Goal: Information Seeking & Learning: Find specific page/section

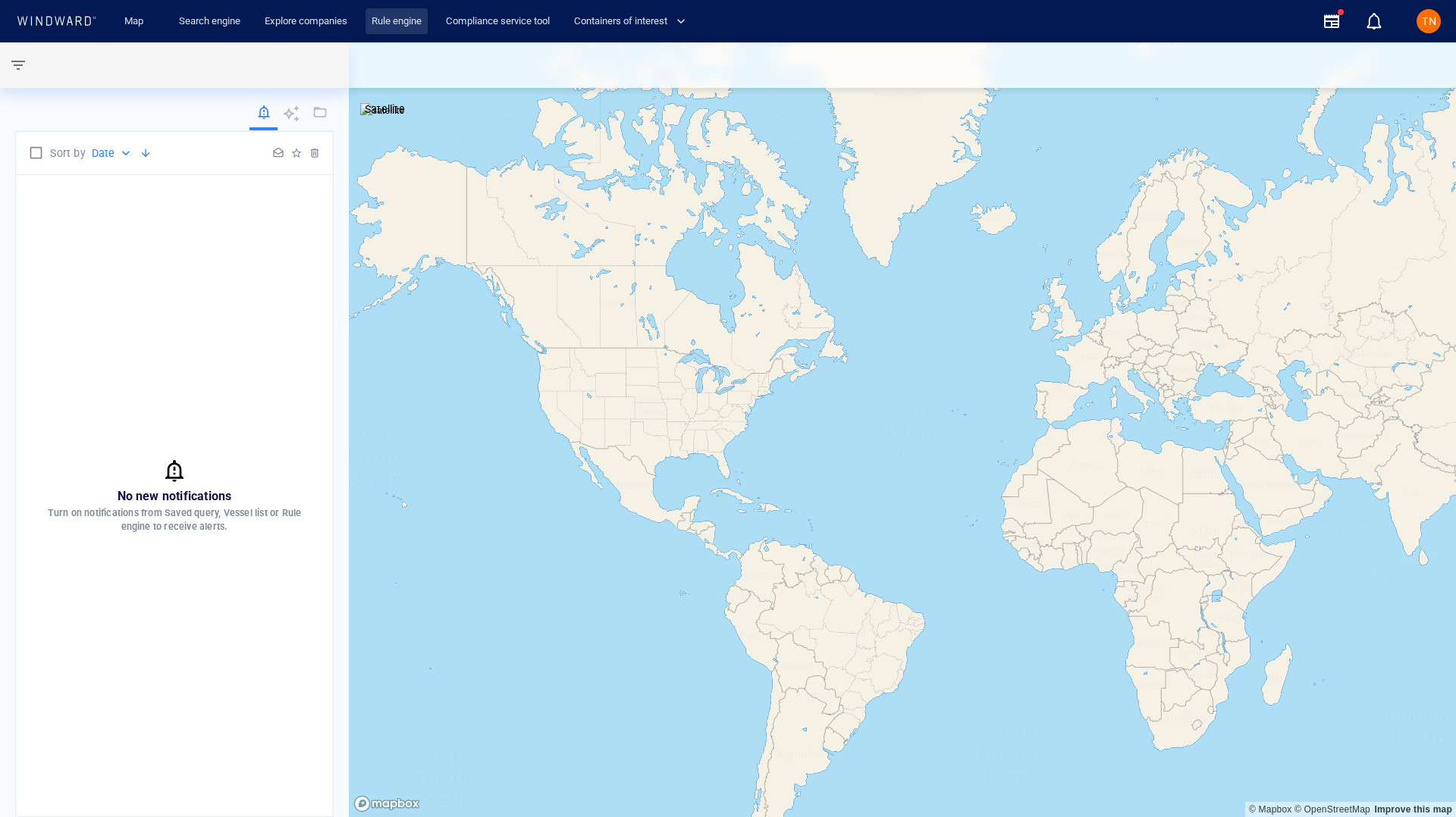
click at [427, 13] on link "Rule engine" at bounding box center [396, 21] width 62 height 27
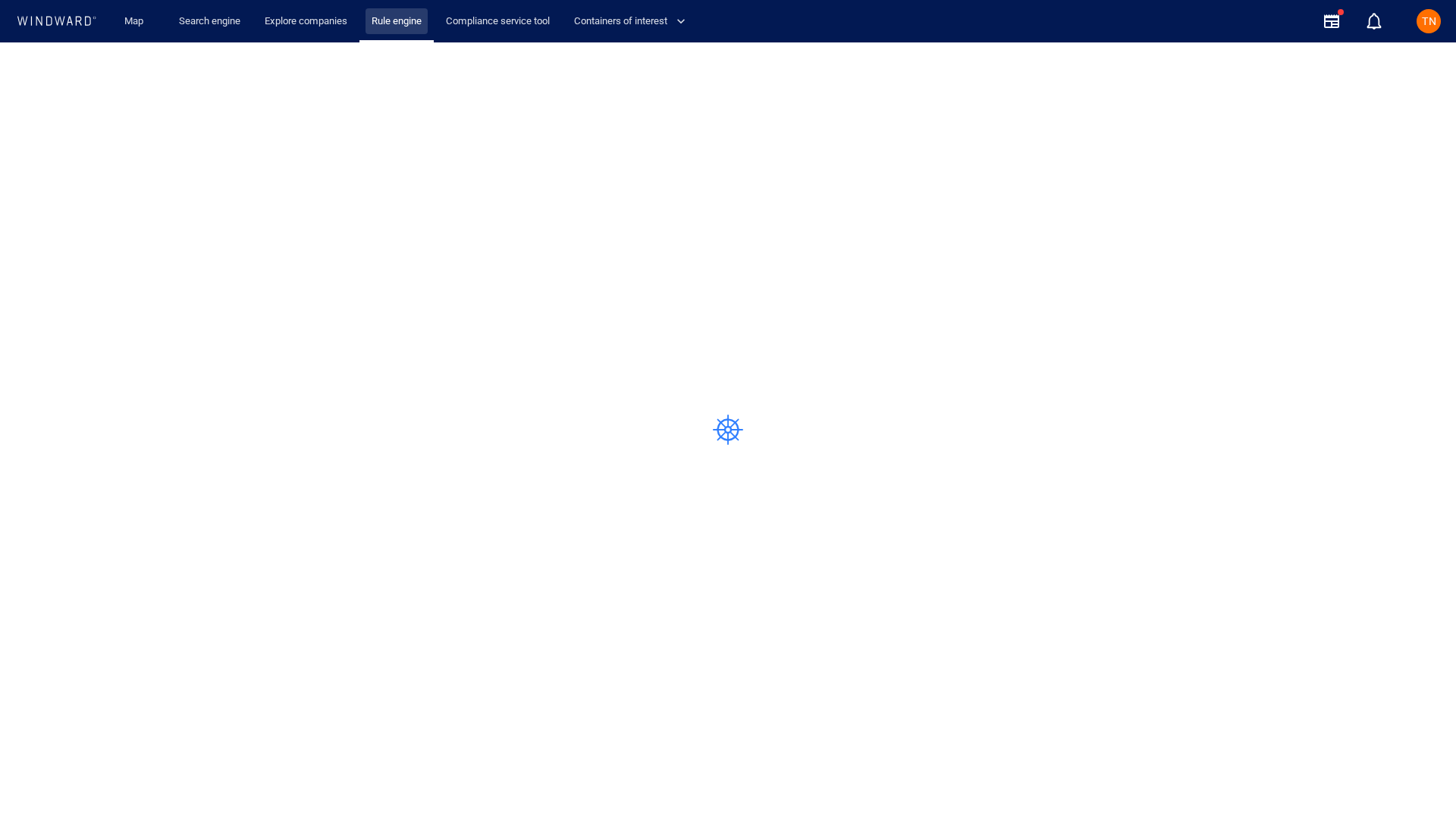
click at [408, 20] on link "Rule engine" at bounding box center [396, 21] width 62 height 27
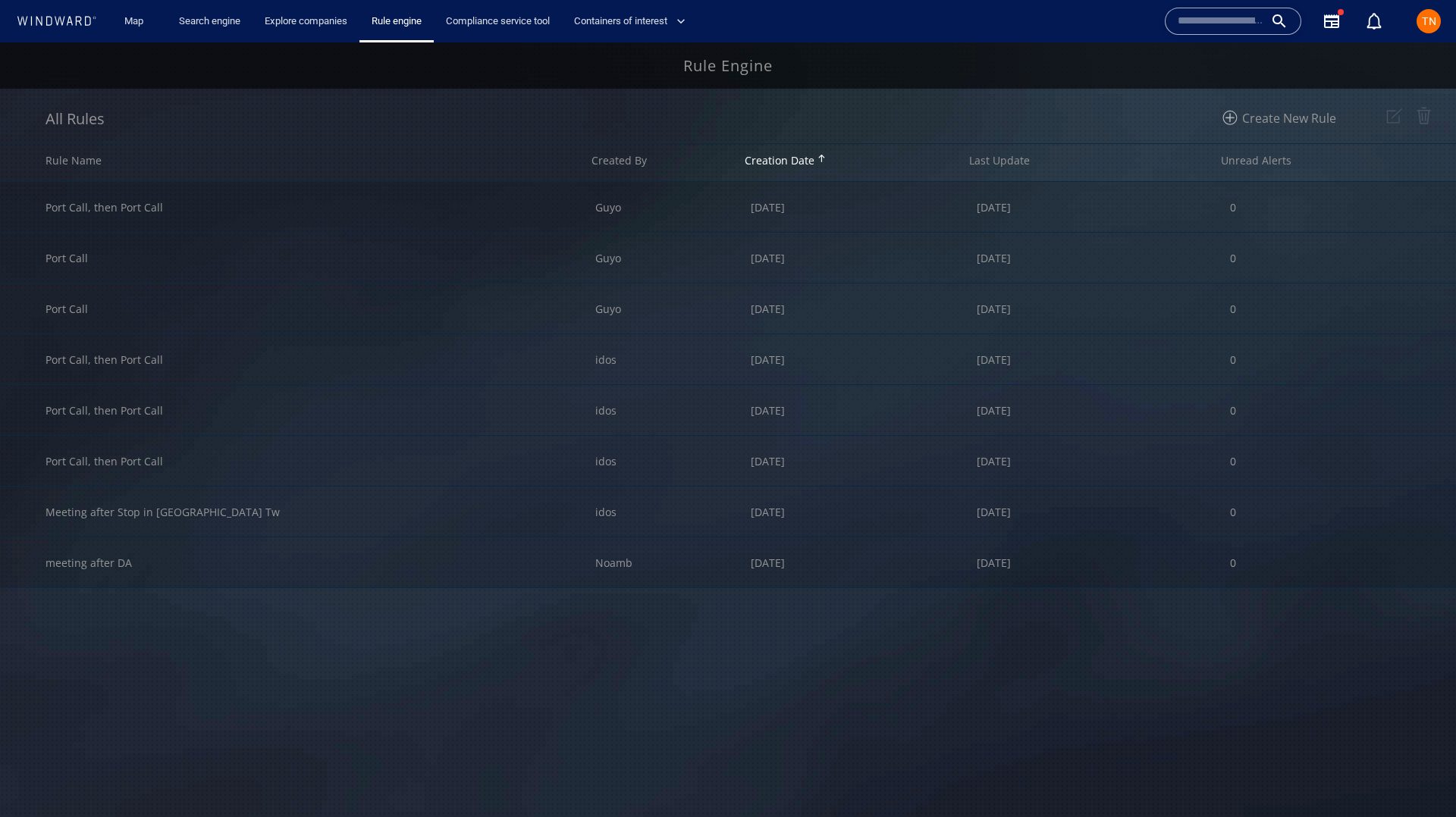
click at [1078, 57] on div "Rule Engine" at bounding box center [728, 65] width 1456 height 46
click at [1279, 117] on span "Create New Rule" at bounding box center [1288, 118] width 94 height 17
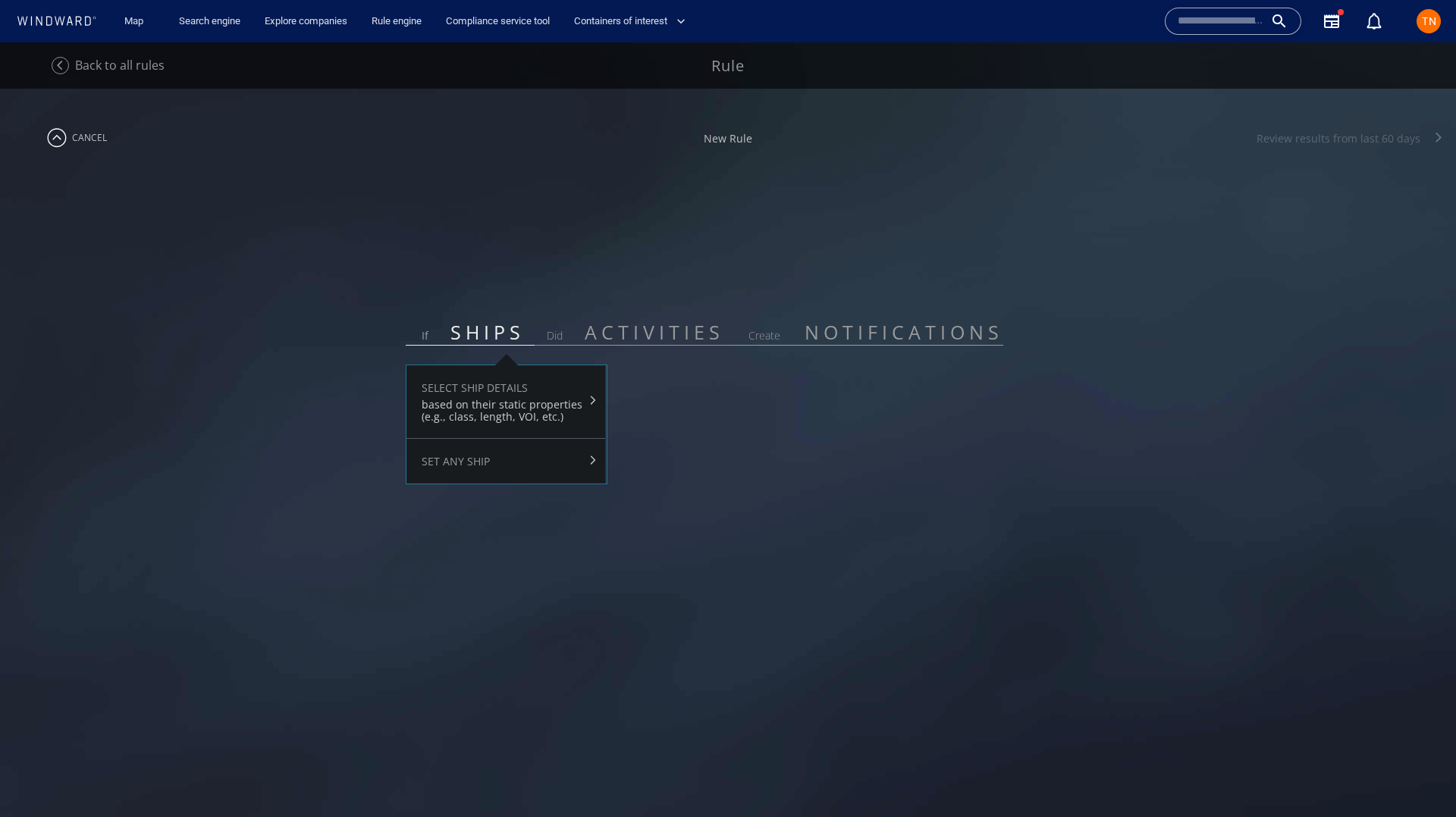
click at [658, 341] on span "ACTIVITIES" at bounding box center [654, 332] width 159 height 26
click at [495, 466] on div "SET ANY SHIP" at bounding box center [506, 461] width 169 height 15
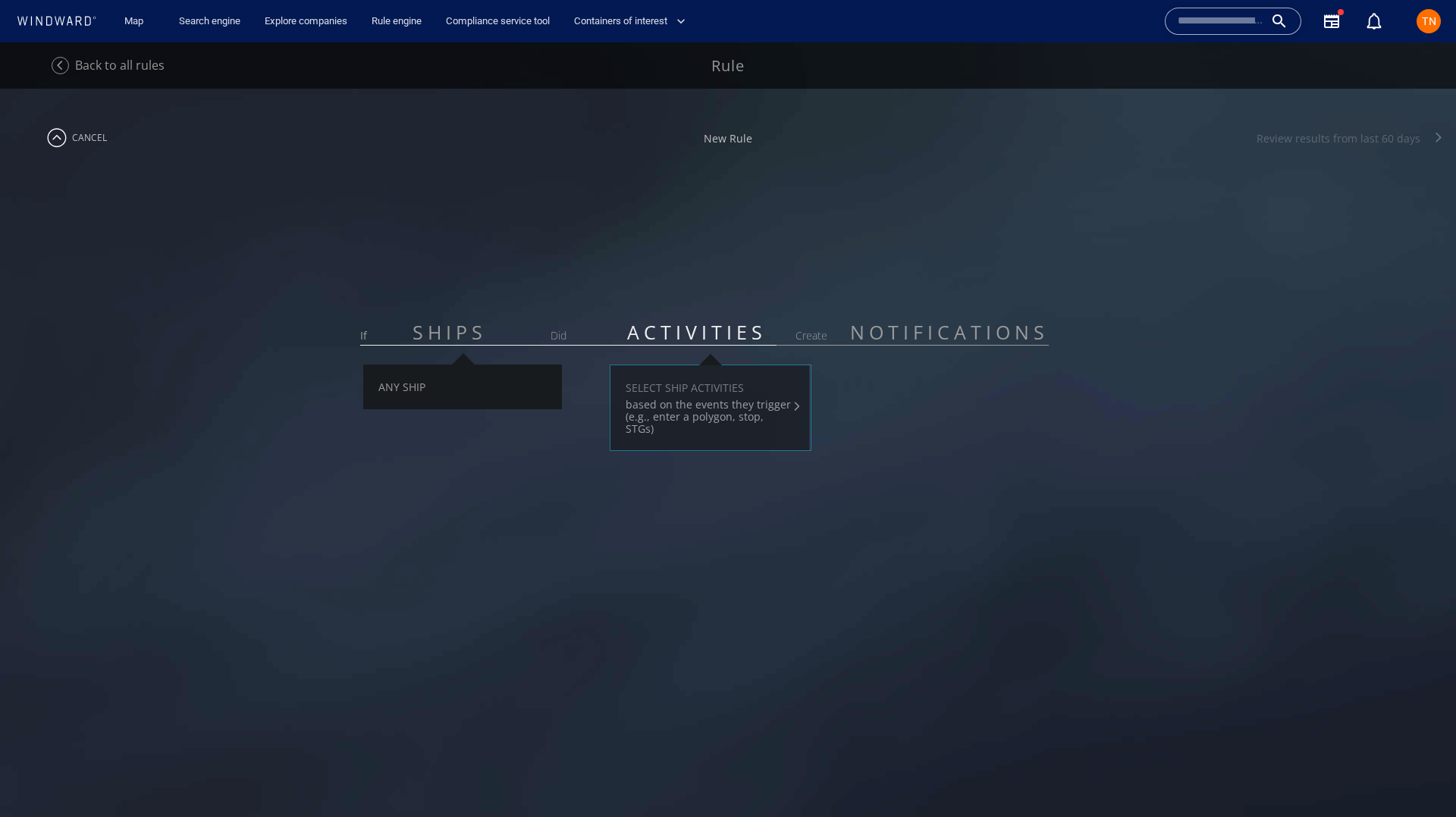
click at [676, 399] on div "based on the events they trigger (e.g., enter a polygon, stop, STGs)" at bounding box center [708, 417] width 166 height 37
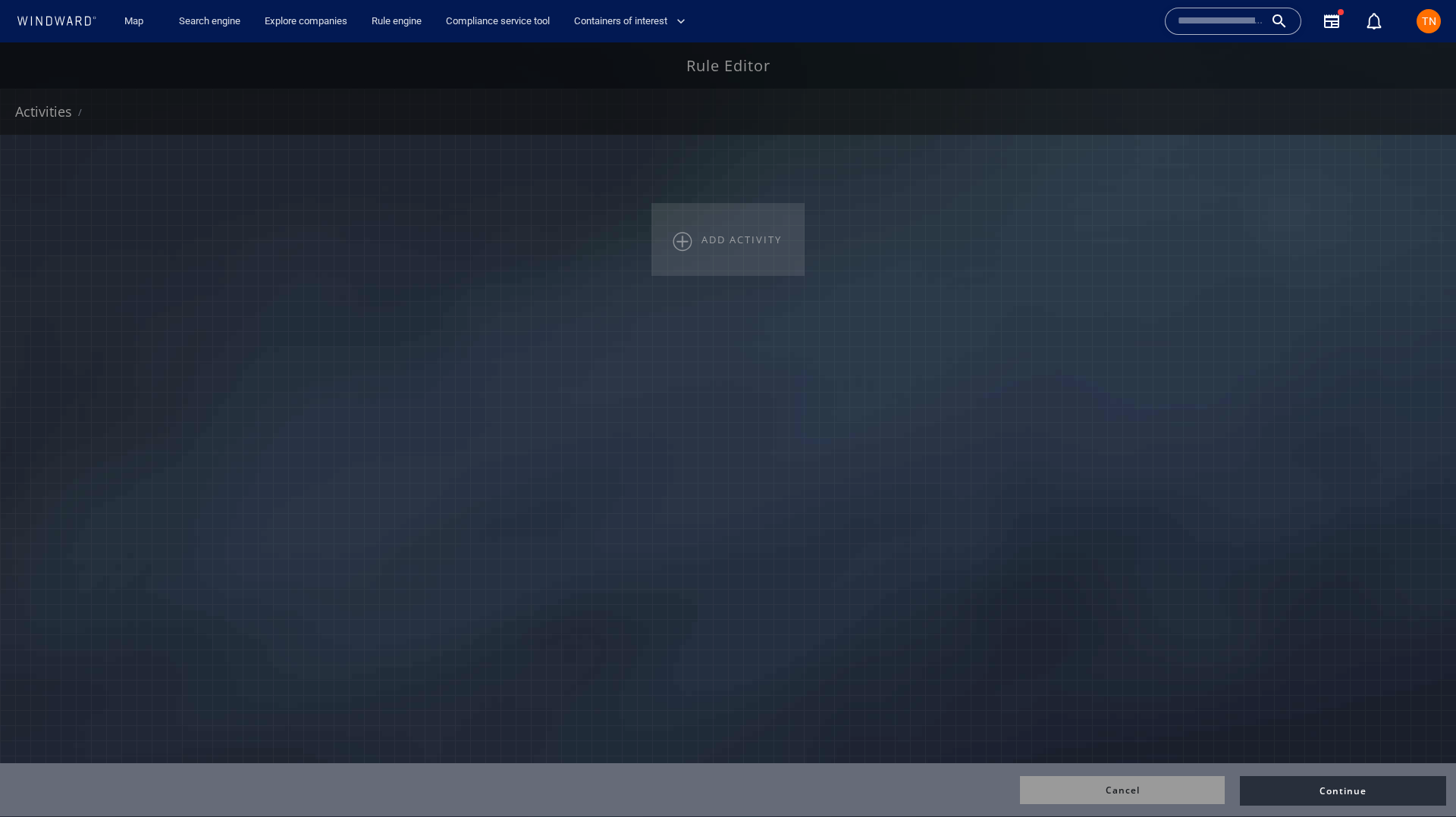
click at [710, 236] on div "ADD ACTIVITY" at bounding box center [721, 240] width 129 height 14
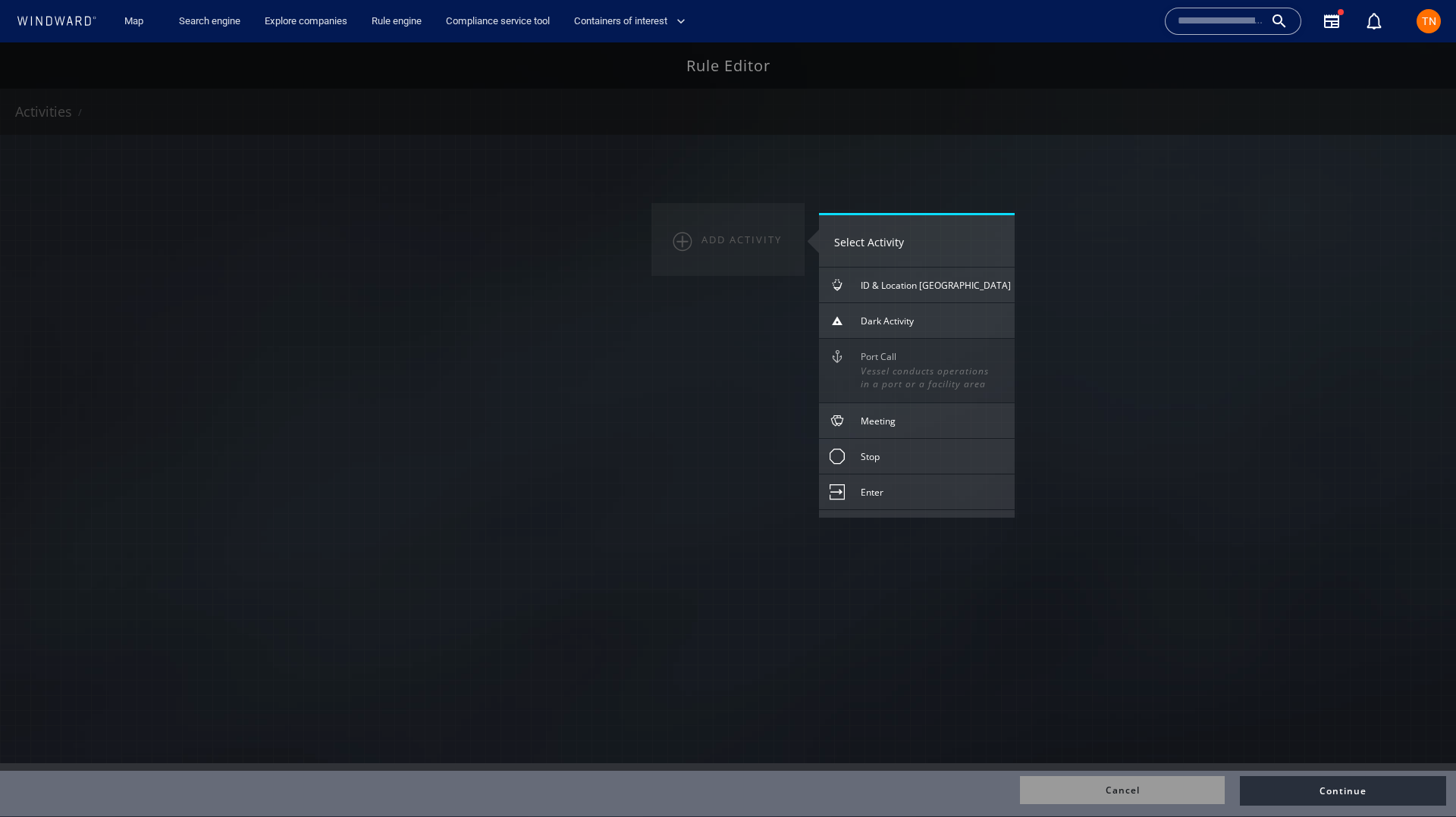
click at [906, 377] on div "Vessel conducts operations in a port or a facility area" at bounding box center [926, 377] width 131 height 26
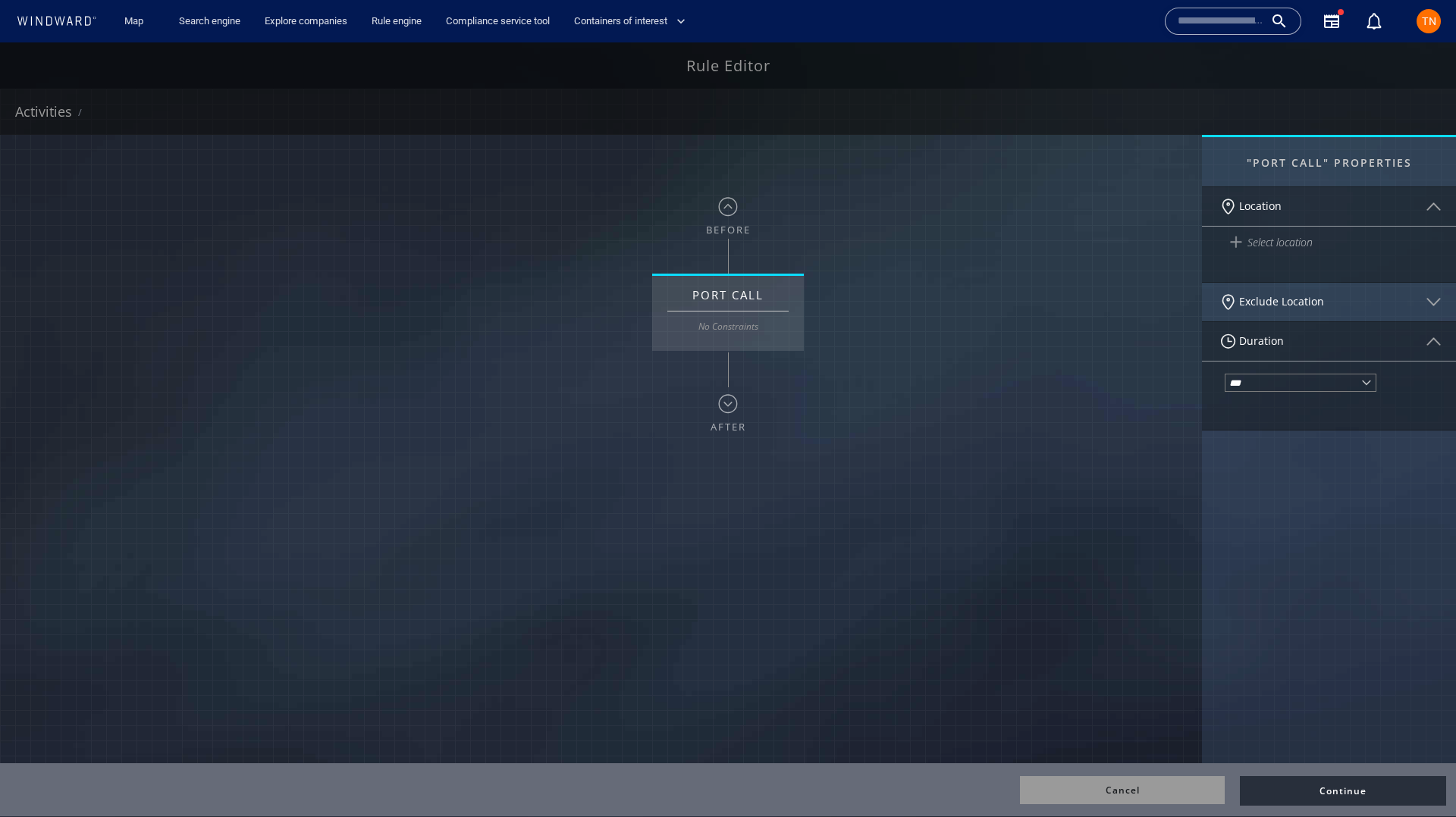
click at [1258, 238] on div "Select location" at bounding box center [1333, 242] width 224 height 15
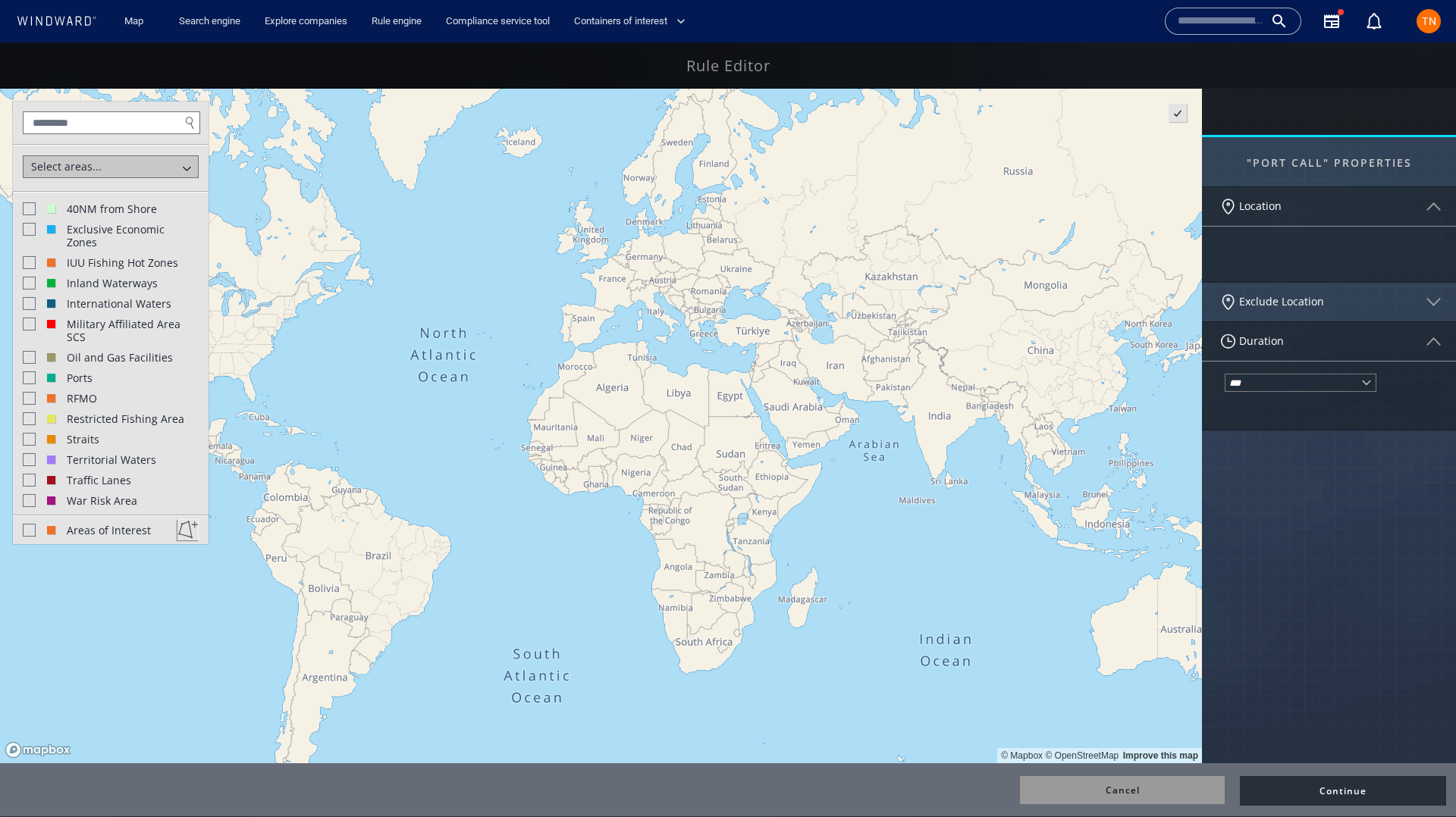
click at [398, 344] on canvas "Map" at bounding box center [600, 426] width 1202 height 675
click at [31, 327] on div at bounding box center [29, 324] width 13 height 13
click at [28, 323] on div at bounding box center [28, 323] width 13 height 13
click at [30, 224] on div at bounding box center [29, 229] width 13 height 13
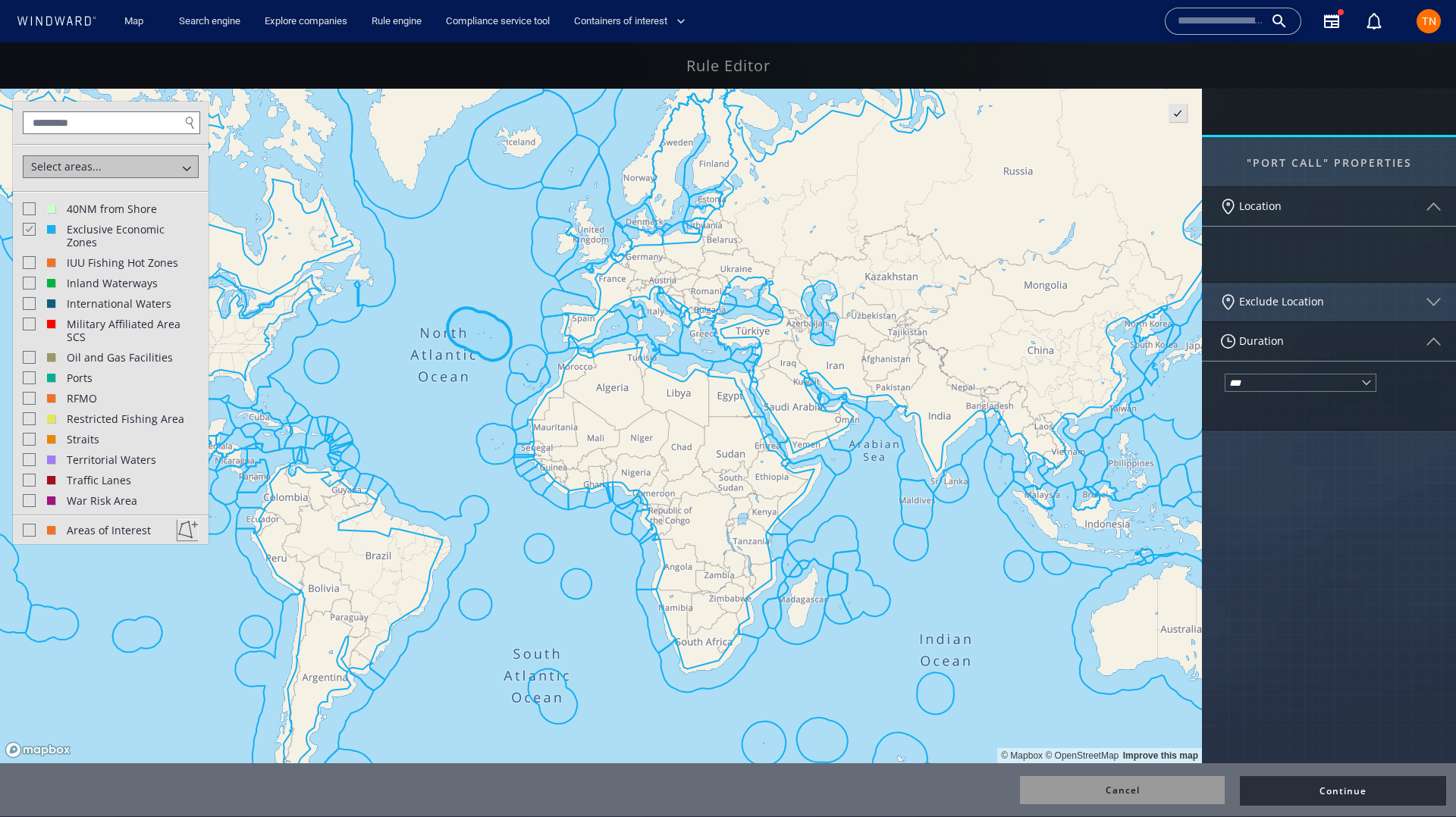
click at [488, 345] on canvas "Map" at bounding box center [600, 426] width 1202 height 675
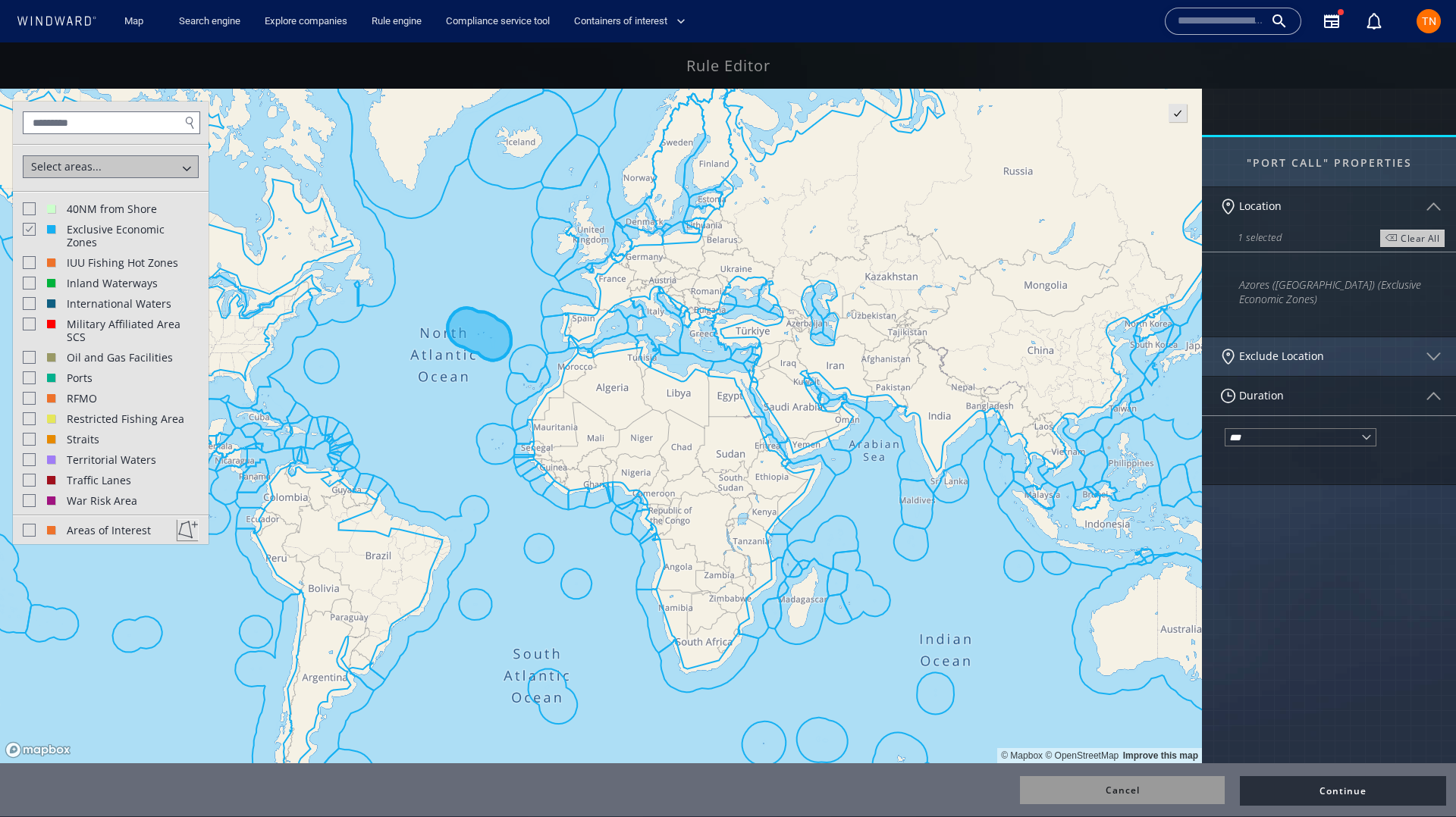
click at [517, 390] on canvas "Map" at bounding box center [600, 426] width 1202 height 675
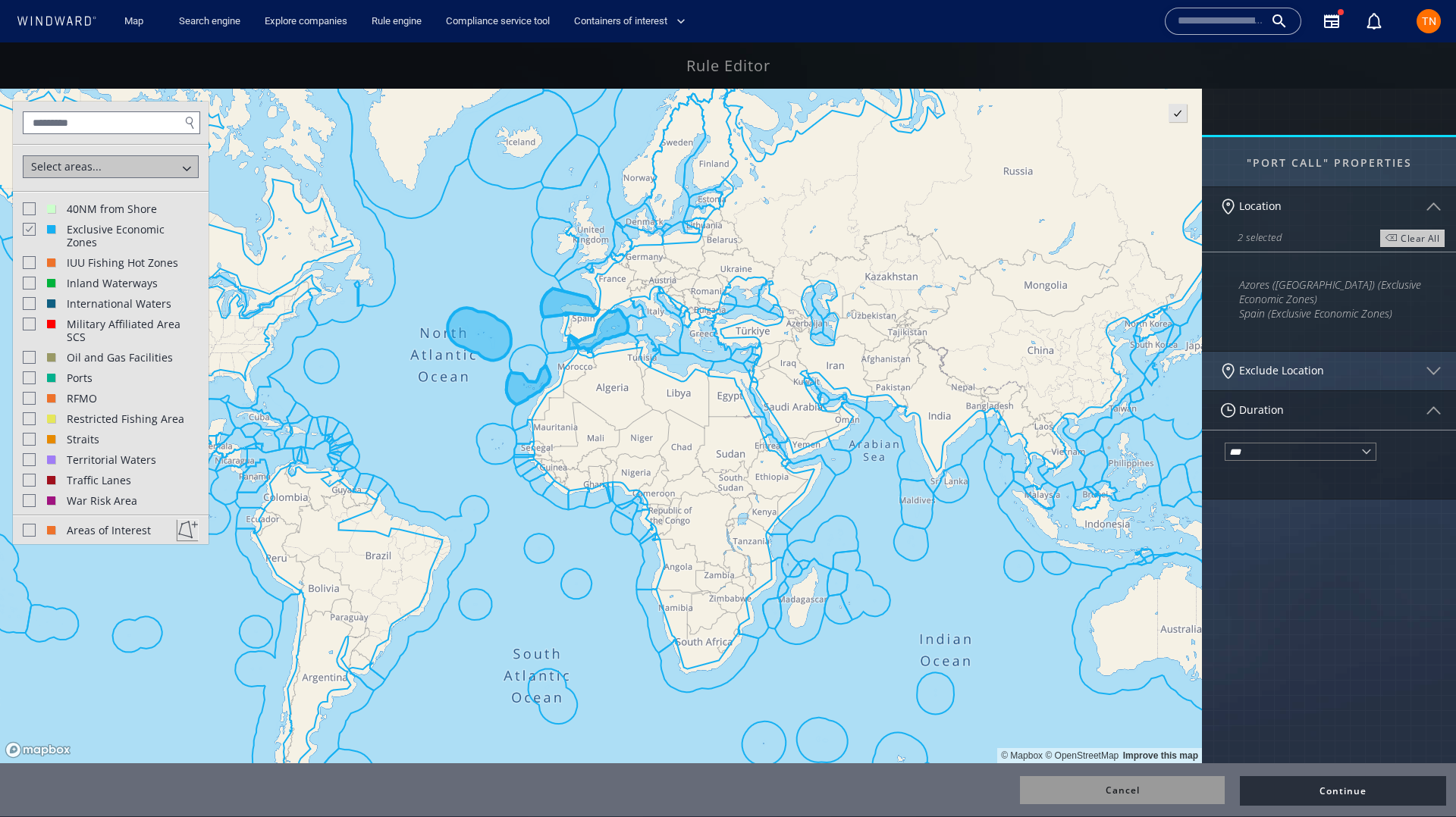
click at [524, 371] on canvas "Map" at bounding box center [600, 426] width 1202 height 675
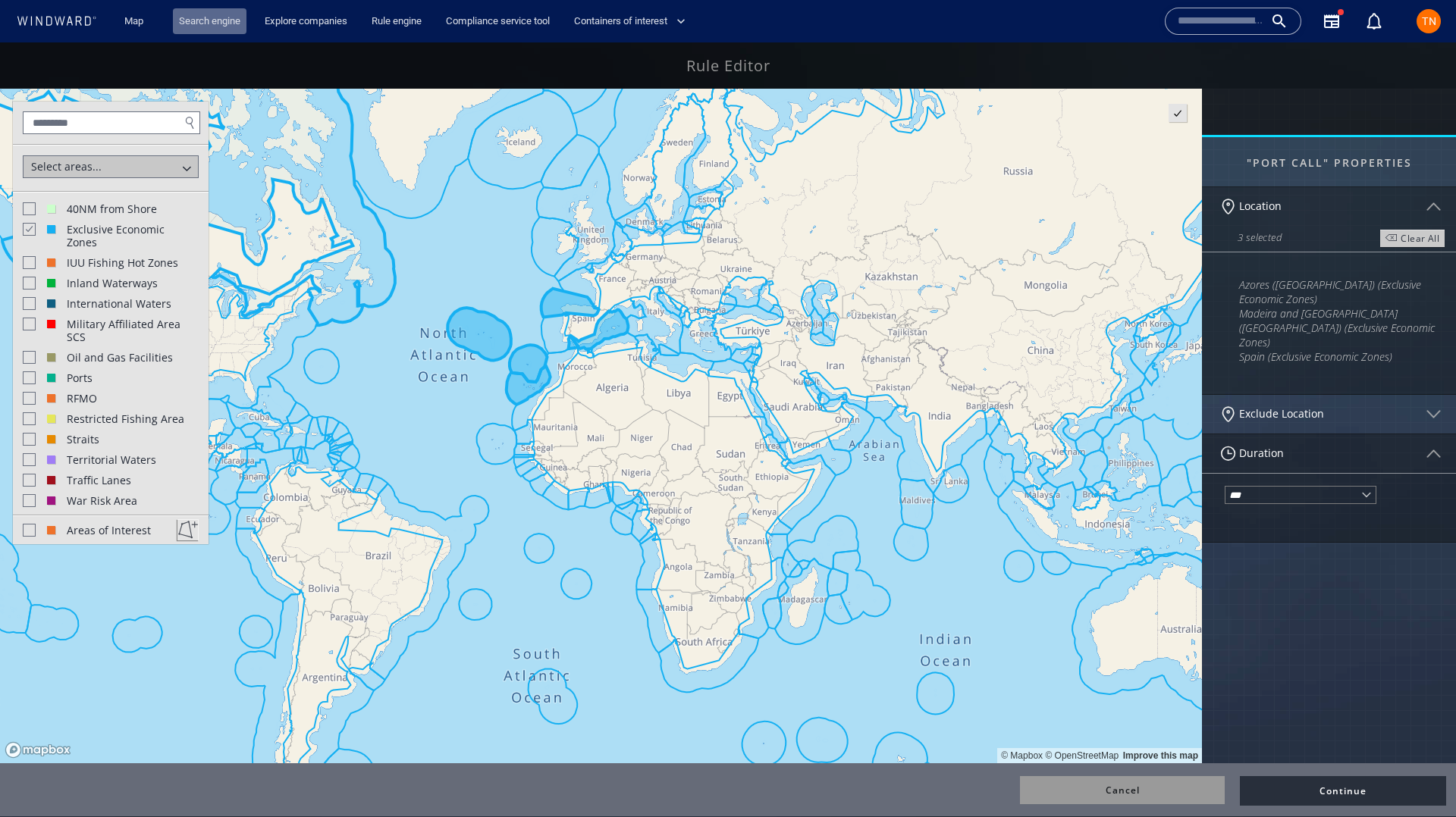
click at [188, 20] on link "Search engine" at bounding box center [210, 21] width 74 height 27
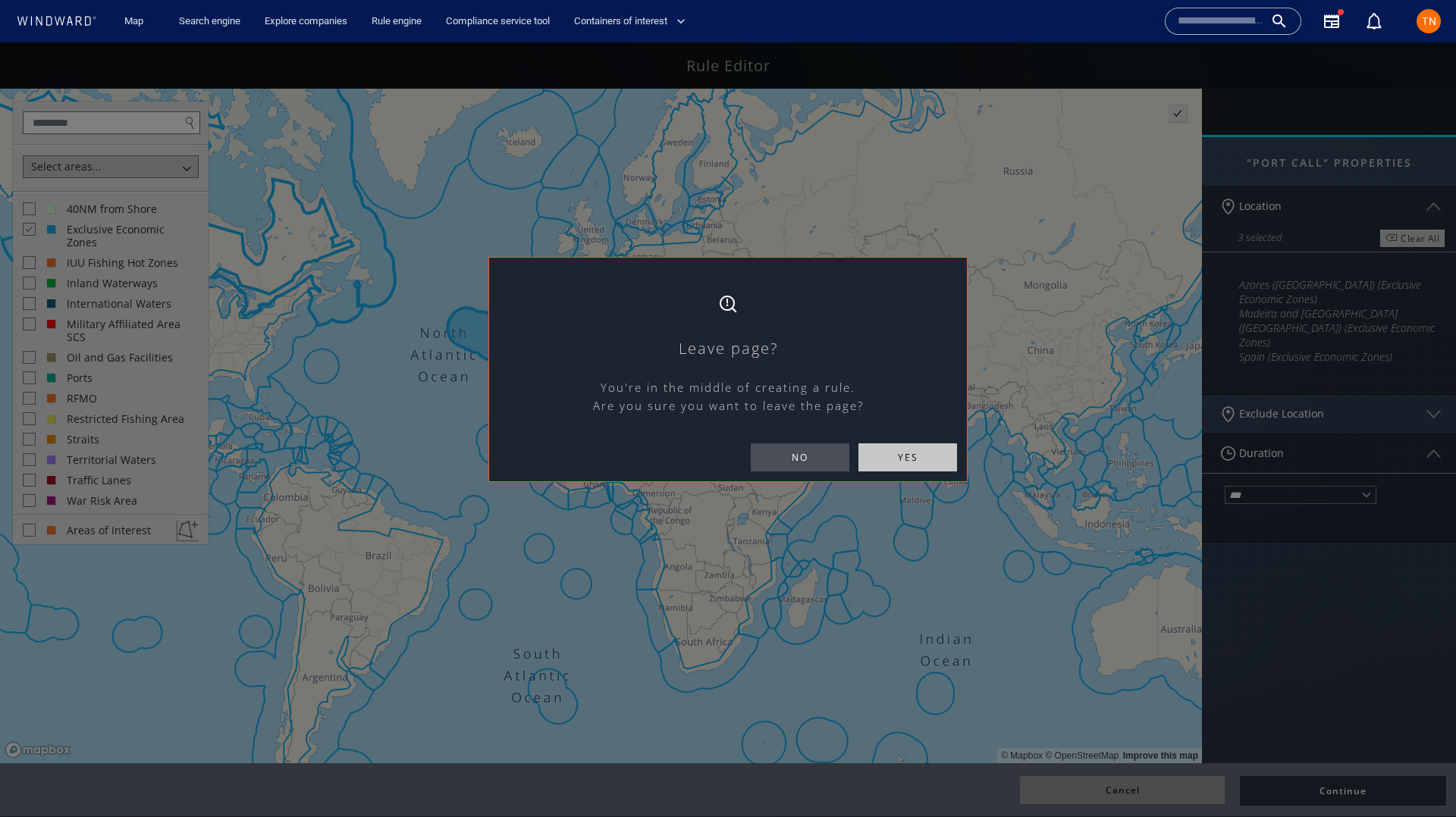
click at [910, 449] on span "yes" at bounding box center [908, 457] width 99 height 28
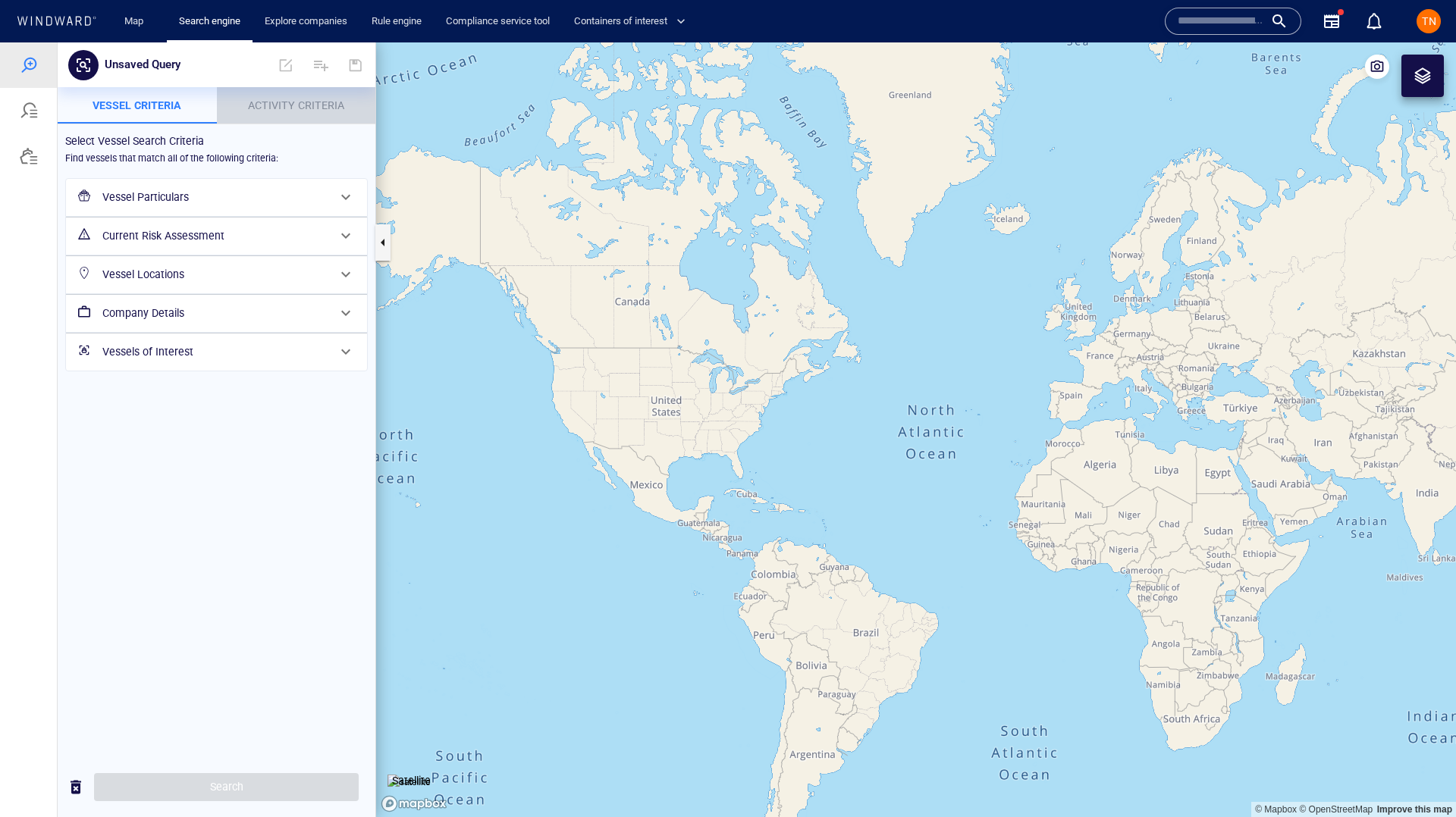
click at [266, 109] on span "Activity Criteria" at bounding box center [296, 106] width 97 height 12
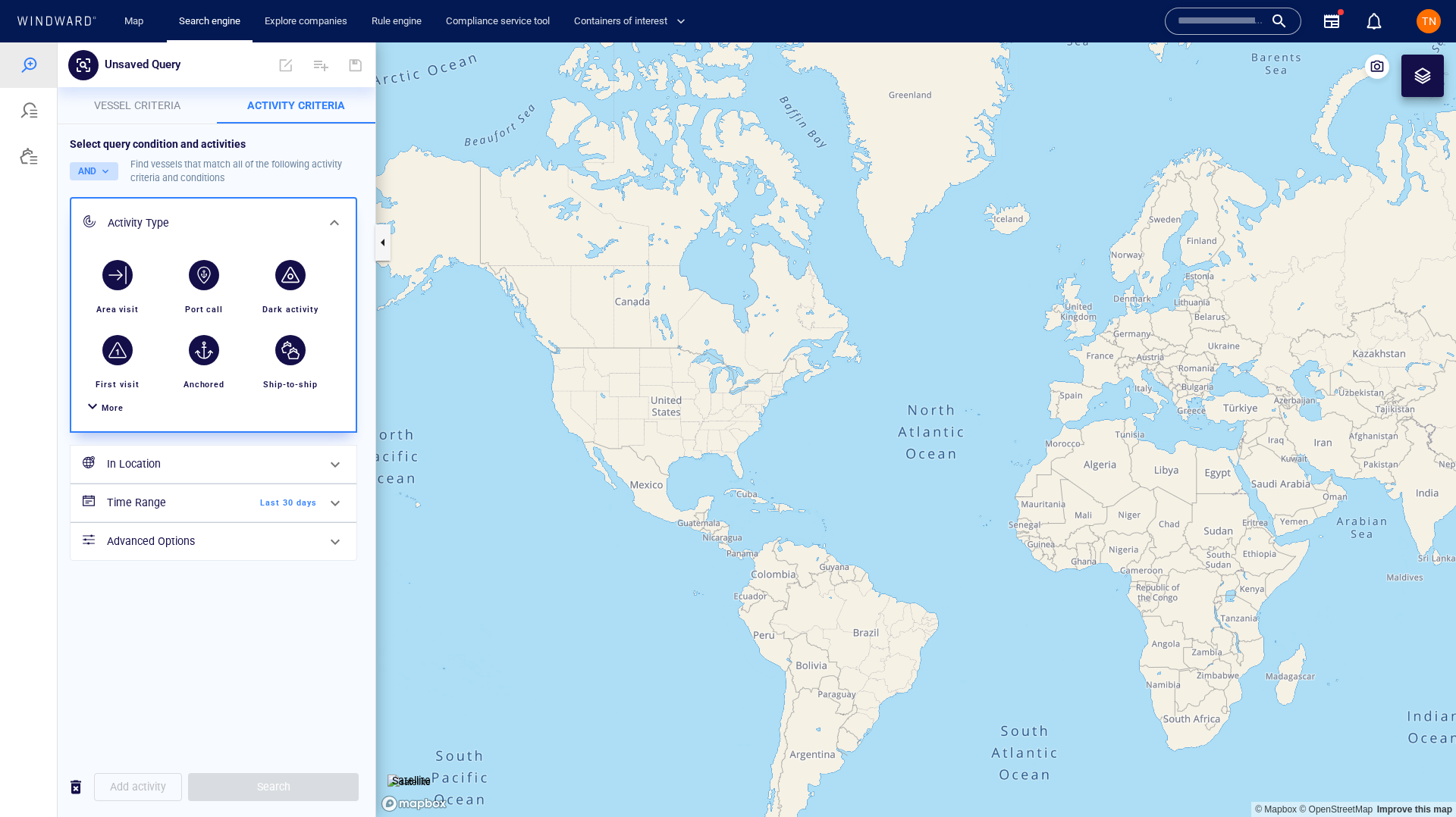
click at [106, 172] on button "AND" at bounding box center [93, 172] width 48 height 18
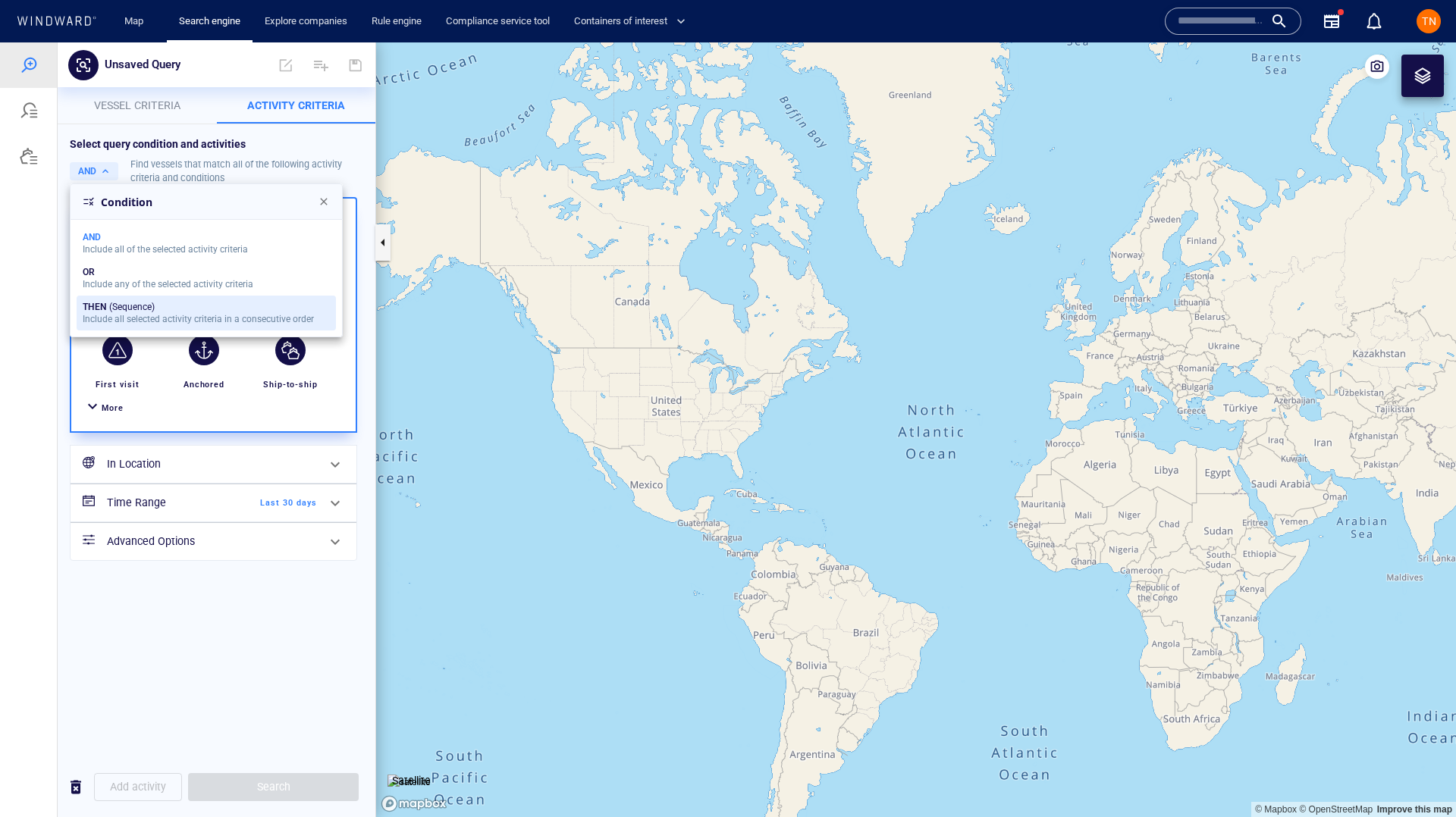
click at [167, 325] on button "THEN (Sequence) Include all selected activity criteria in a consecutive order" at bounding box center [206, 313] width 260 height 35
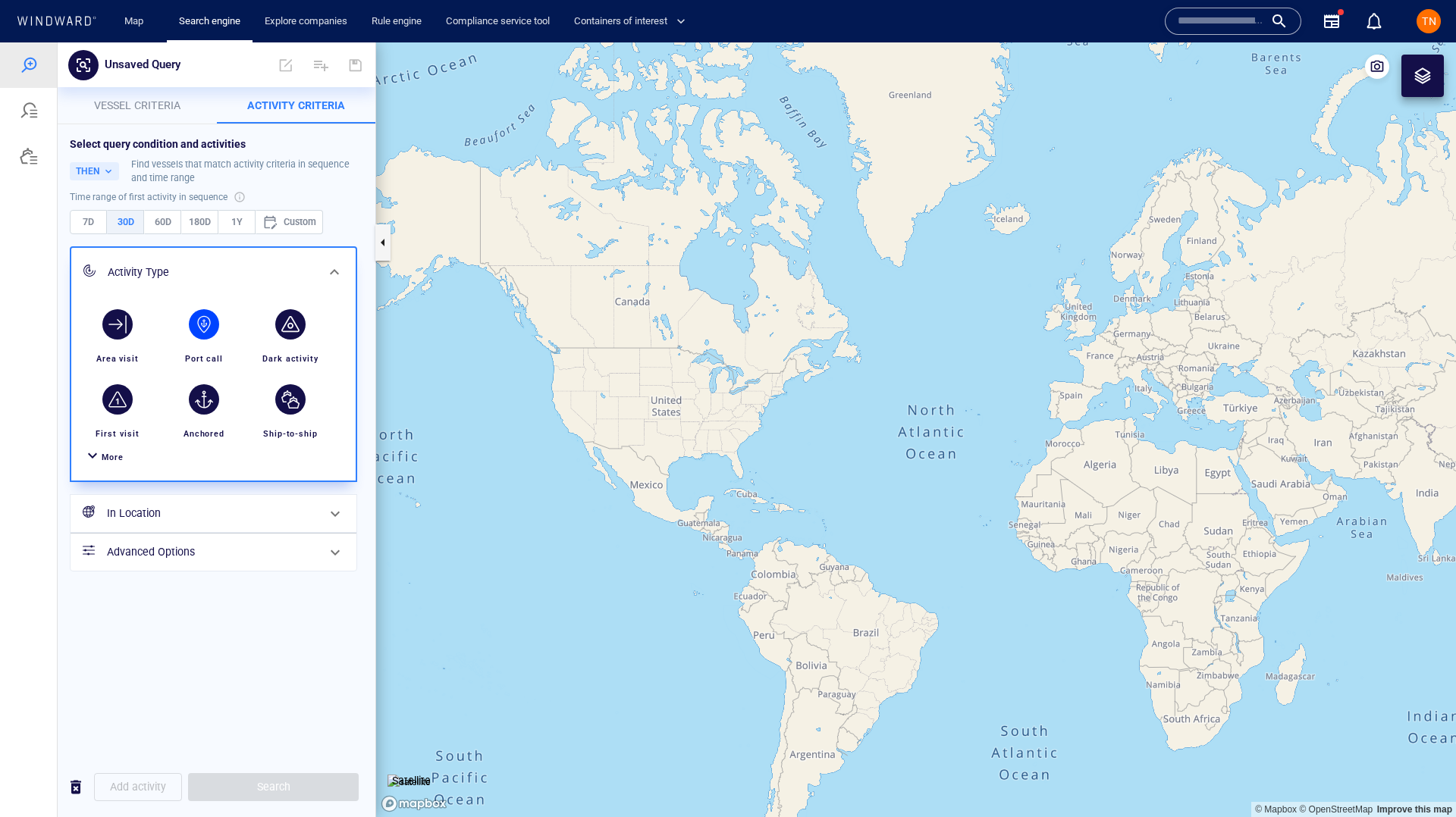
click at [201, 322] on div "button" at bounding box center [204, 325] width 31 height 31
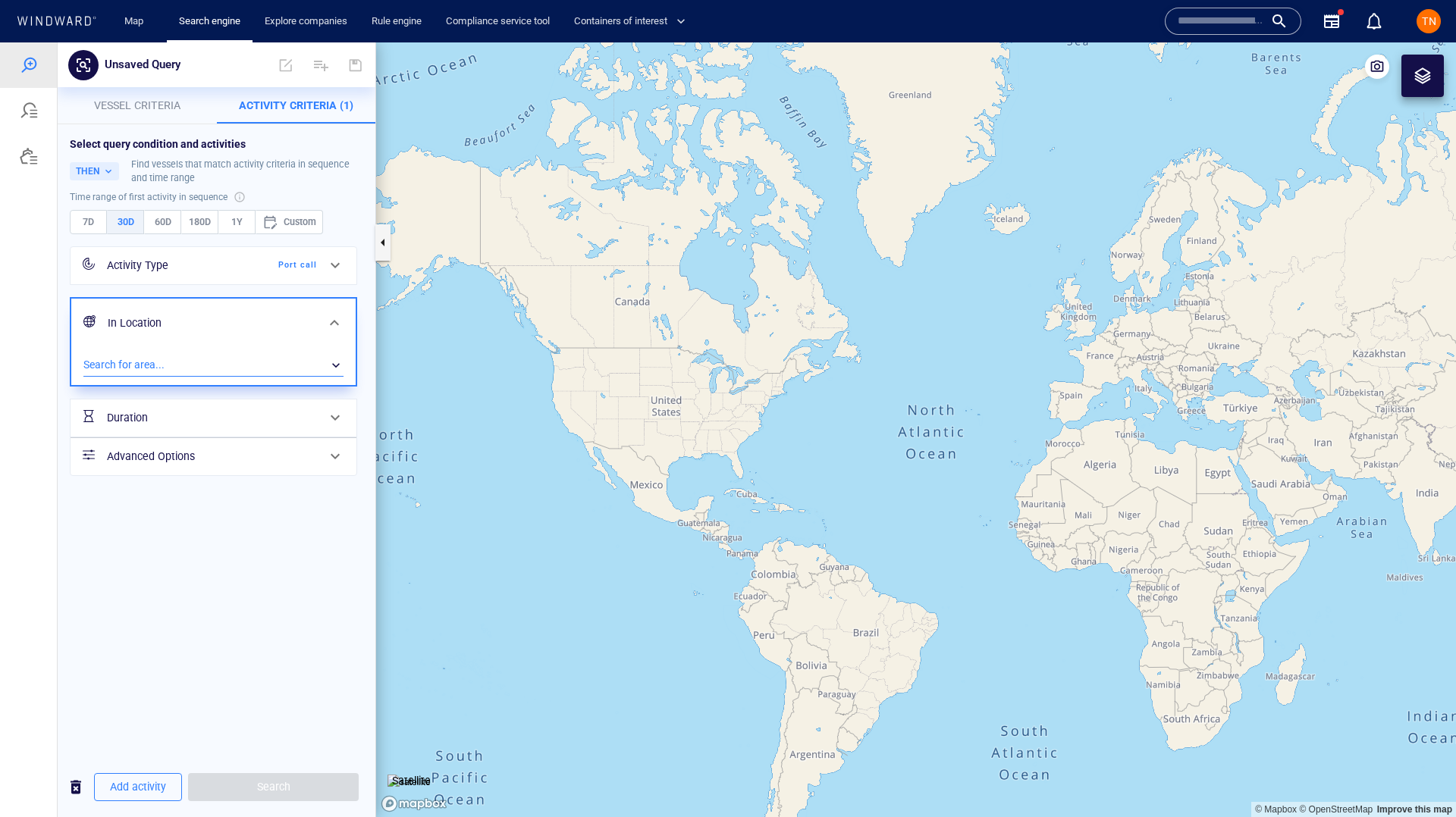
click at [164, 361] on div "​" at bounding box center [214, 365] width 260 height 23
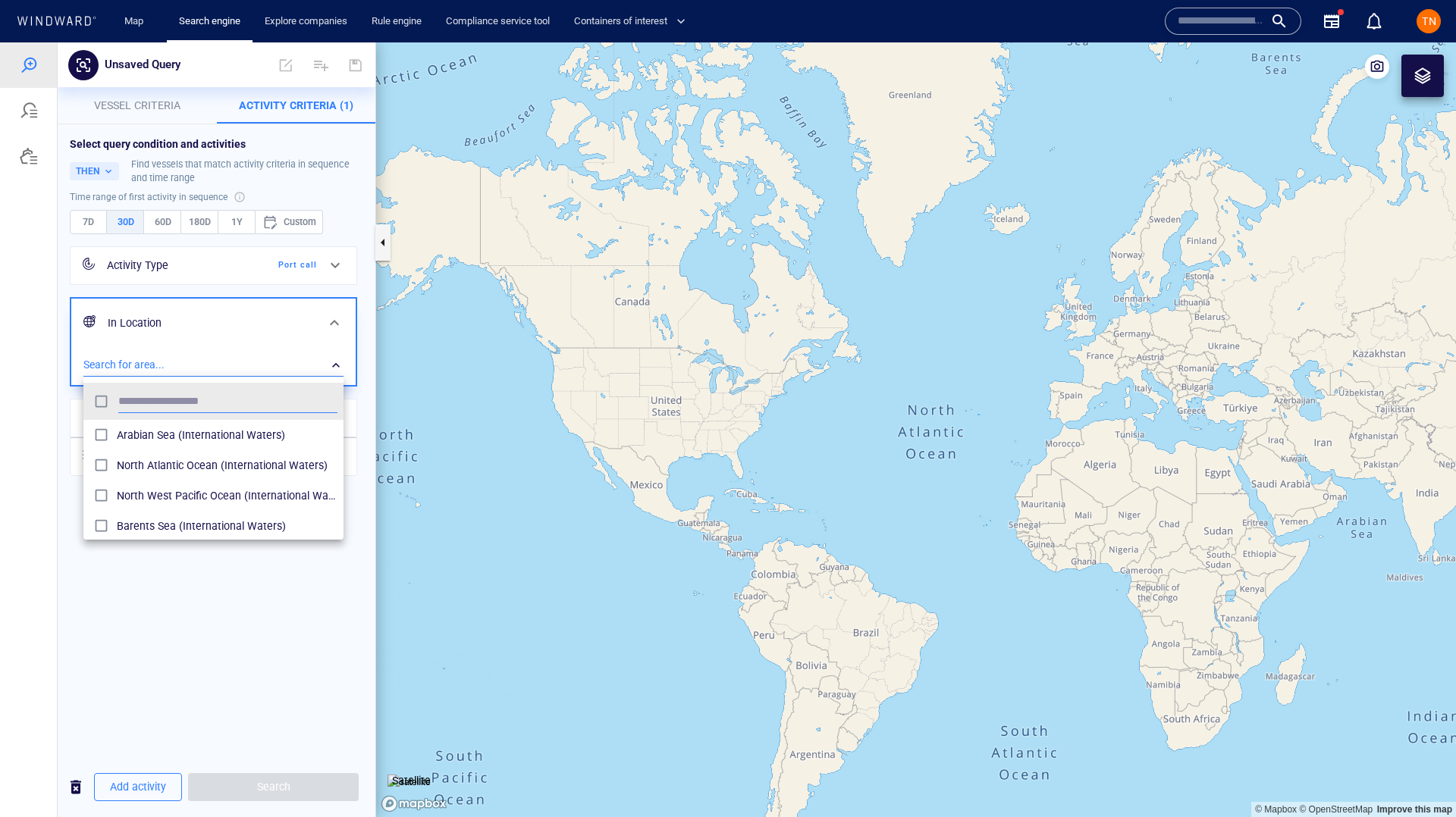
scroll to position [140, 249]
click at [165, 440] on span "Arabian Sea (International Waters)" at bounding box center [227, 435] width 221 height 18
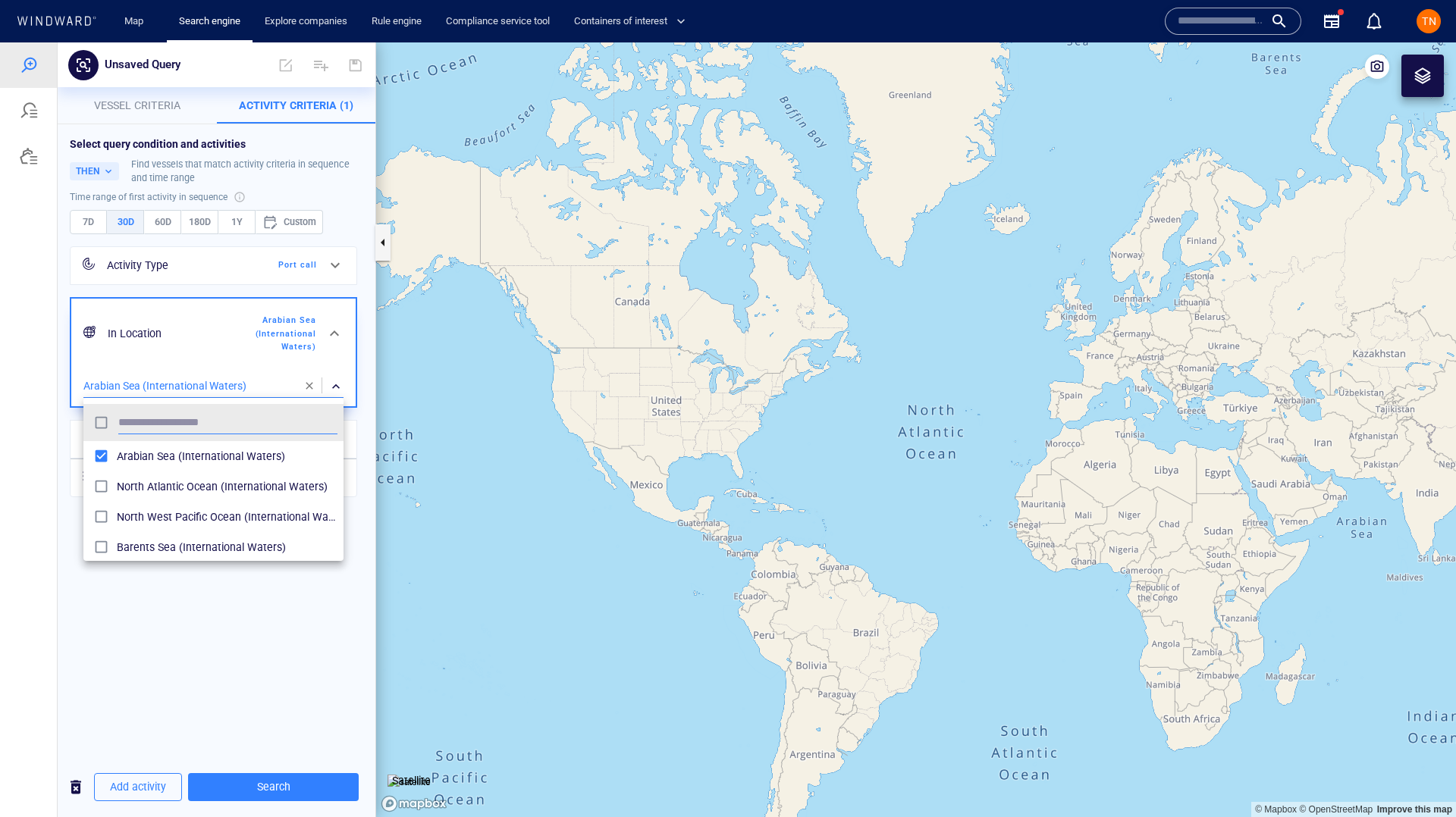
click at [182, 632] on div at bounding box center [728, 430] width 1456 height 775
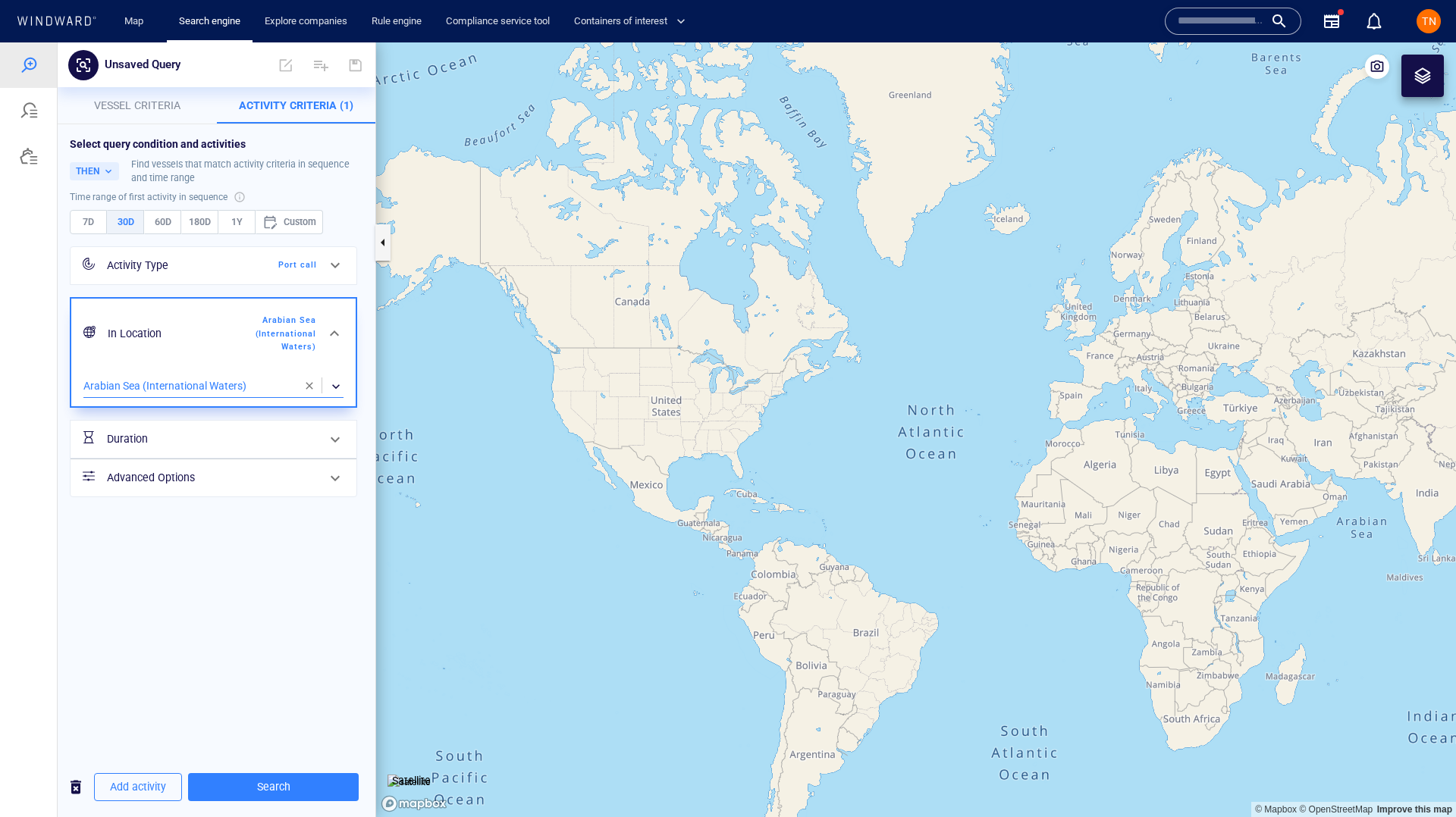
click at [187, 570] on div "Select query condition and activities THEN Find vessels that match activity cri…" at bounding box center [216, 440] width 318 height 633
click at [211, 144] on div "Select query condition and activities" at bounding box center [216, 144] width 293 height 15
click at [130, 789] on span "Add activity" at bounding box center [138, 787] width 56 height 19
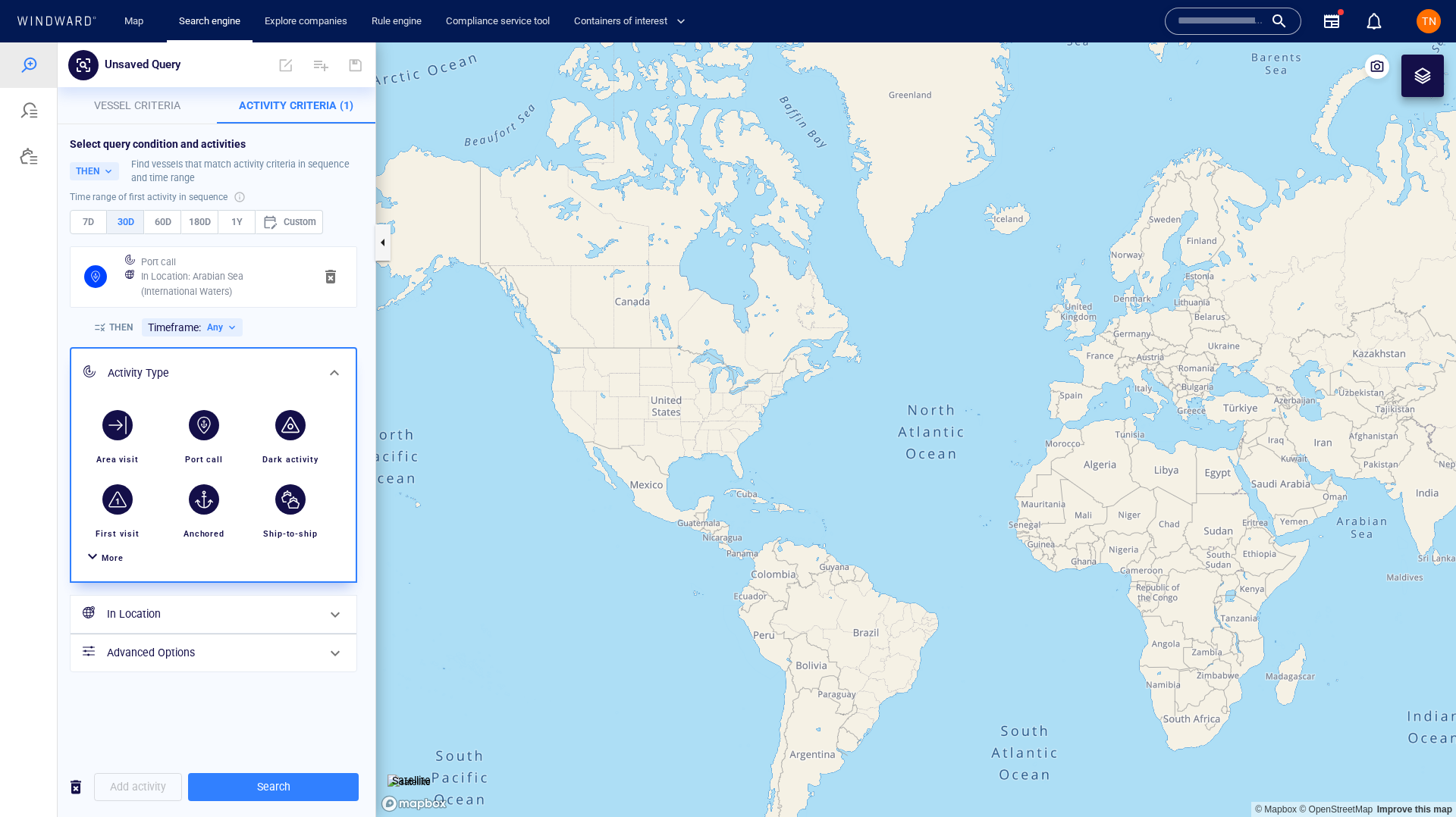
click at [289, 436] on div "button" at bounding box center [290, 426] width 31 height 31
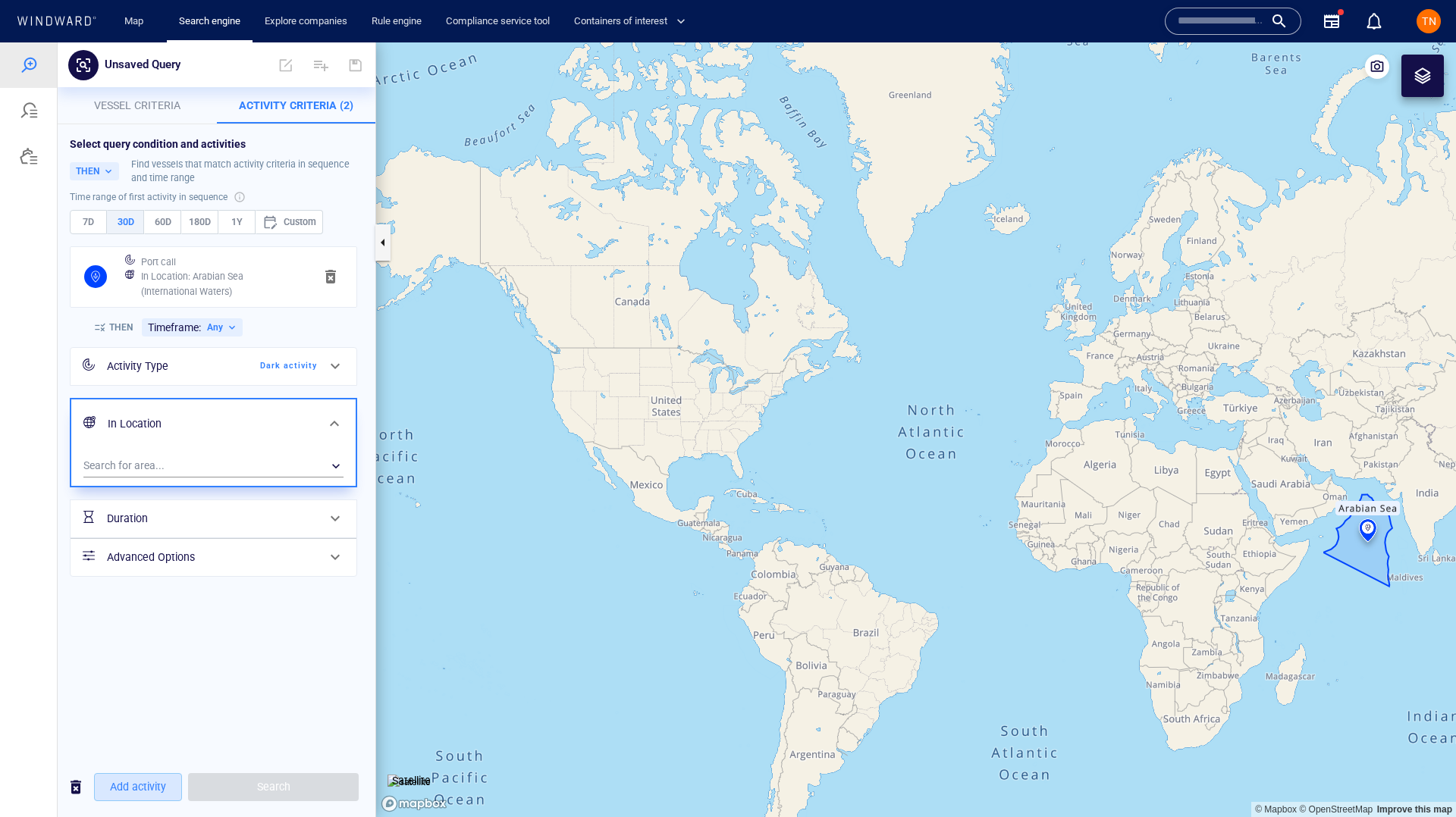
click at [144, 781] on span "Add activity" at bounding box center [138, 787] width 56 height 19
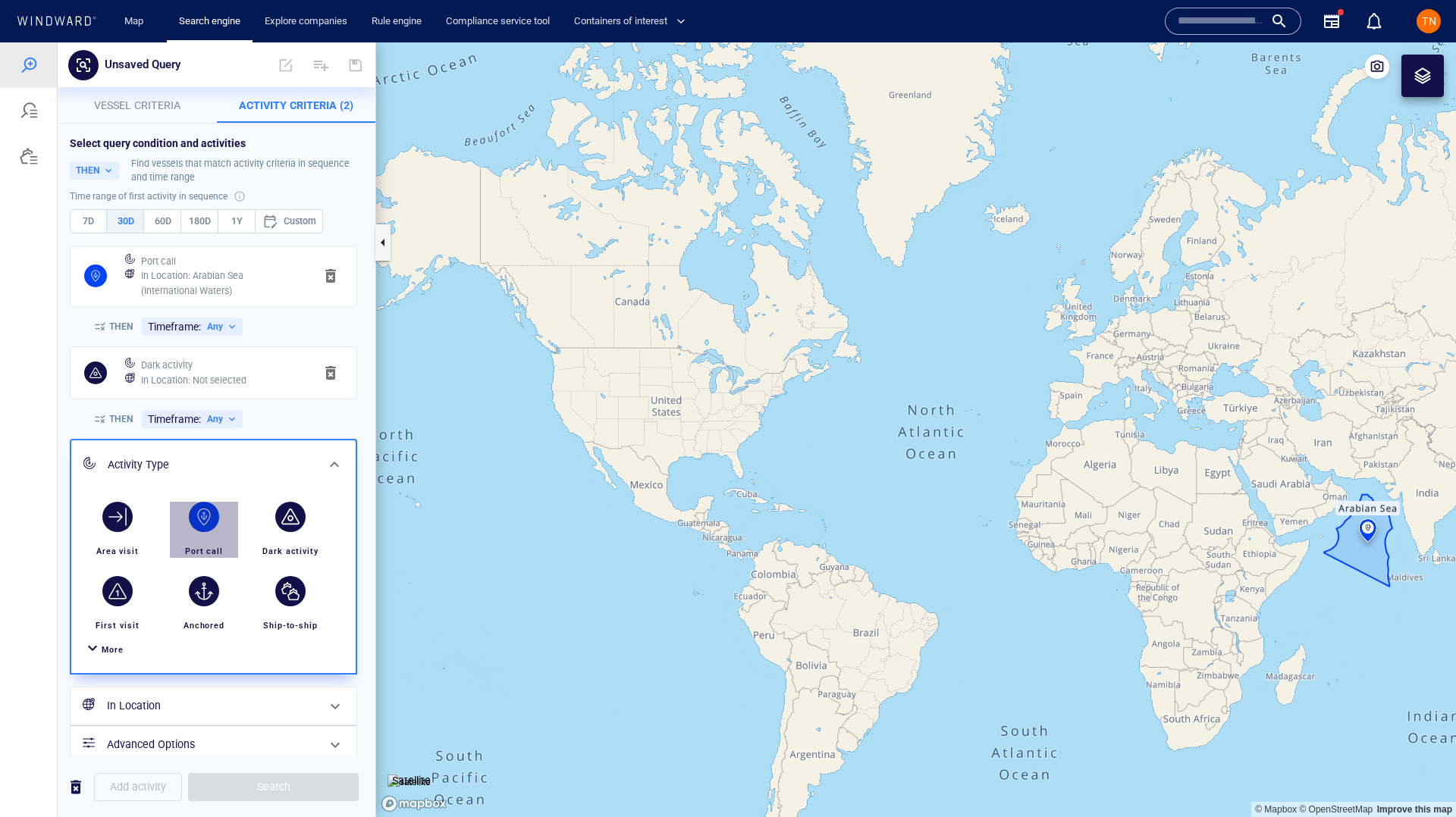
click at [217, 523] on div "button" at bounding box center [204, 517] width 31 height 31
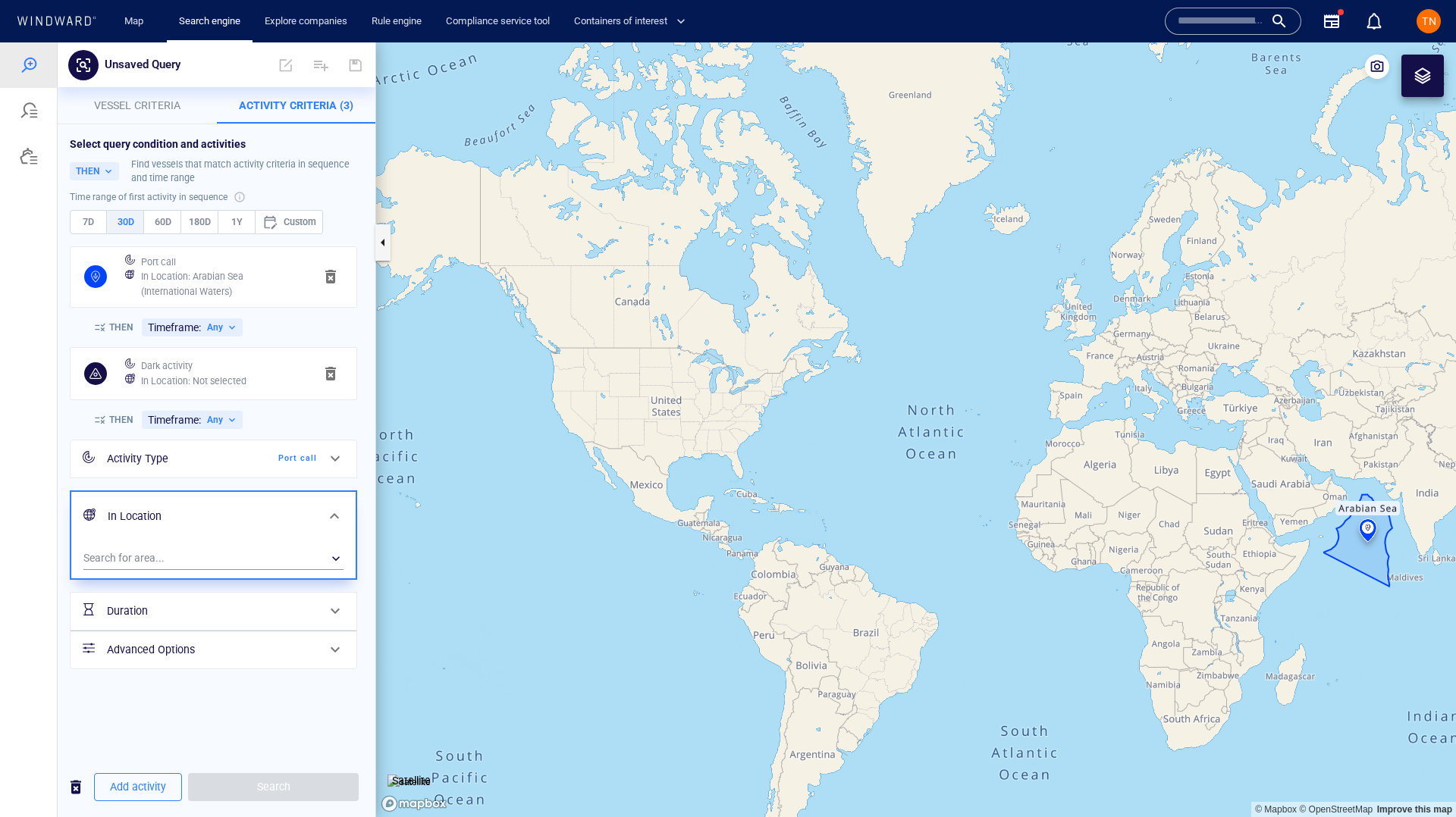
click at [188, 713] on div "Select query condition and activities THEN Find vessels that match activity cri…" at bounding box center [216, 440] width 318 height 633
click at [150, 783] on span "Add activity" at bounding box center [138, 787] width 56 height 19
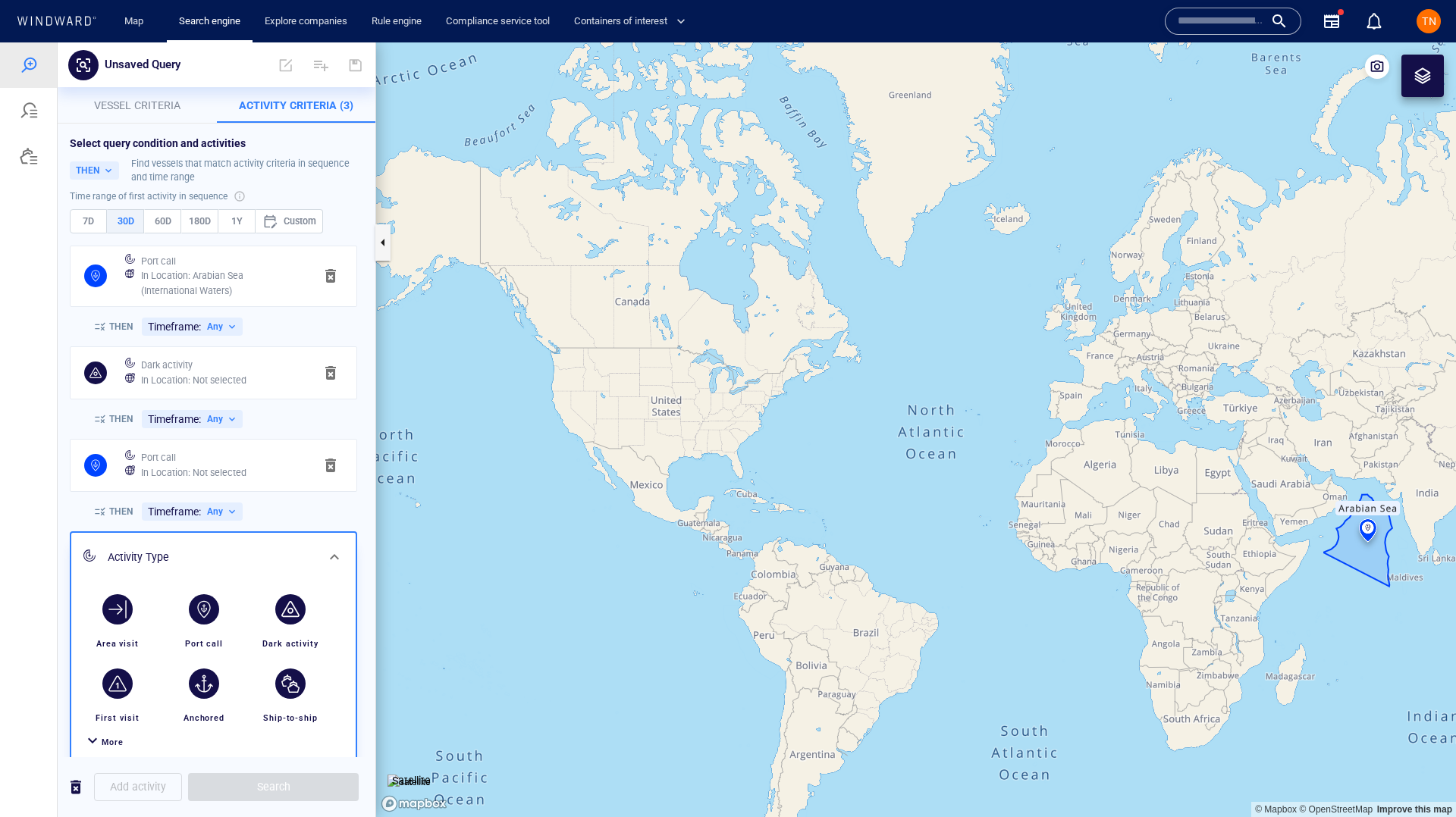
scroll to position [112, 0]
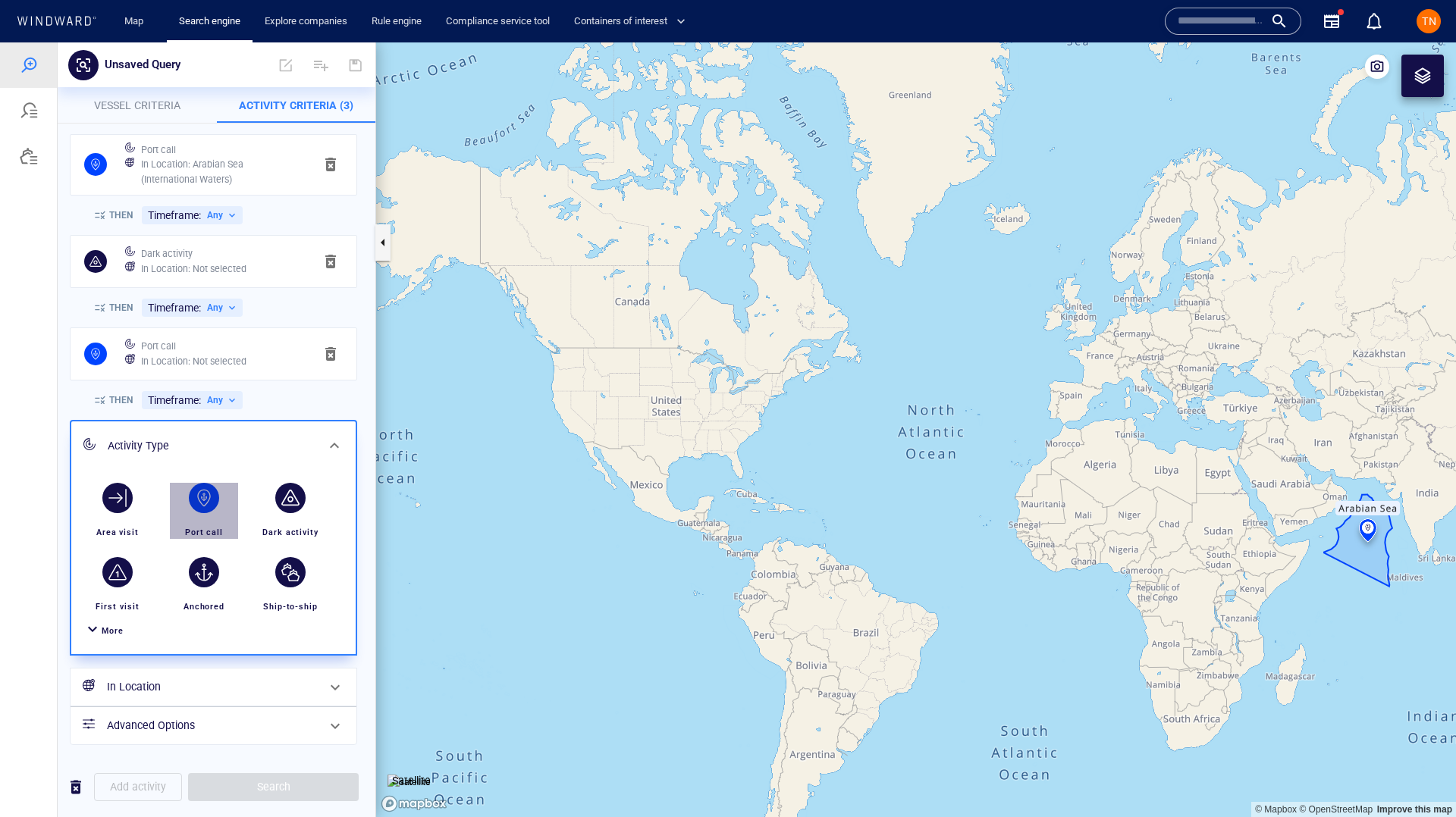
click at [205, 492] on div "button" at bounding box center [204, 498] width 31 height 31
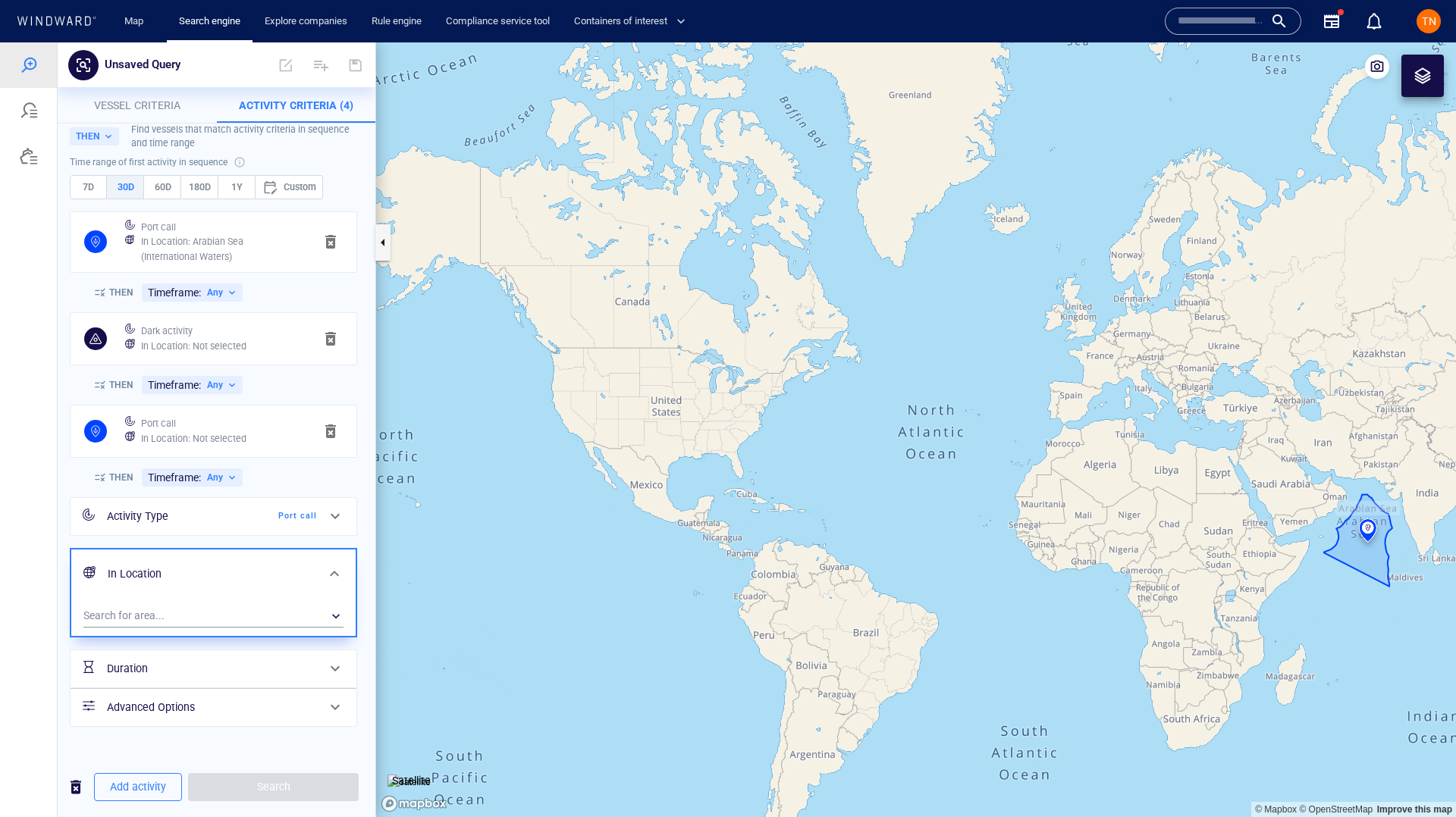
scroll to position [35, 0]
click at [287, 479] on div "THEN Timeframe: Any" at bounding box center [213, 477] width 293 height 34
click at [130, 106] on span "Vessel criteria" at bounding box center [137, 106] width 87 height 12
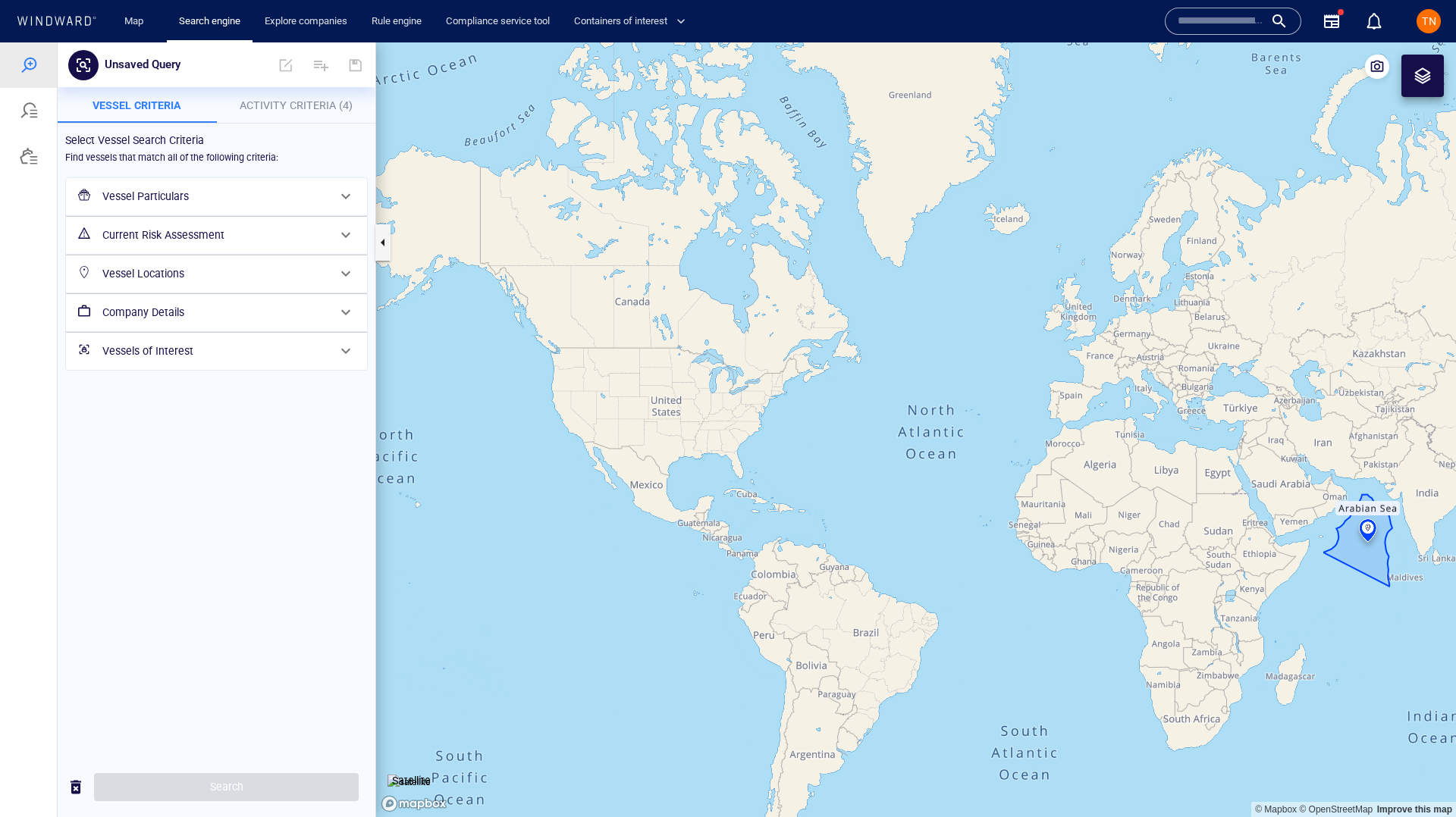
click at [188, 287] on div "Vessel Locations" at bounding box center [215, 274] width 237 height 31
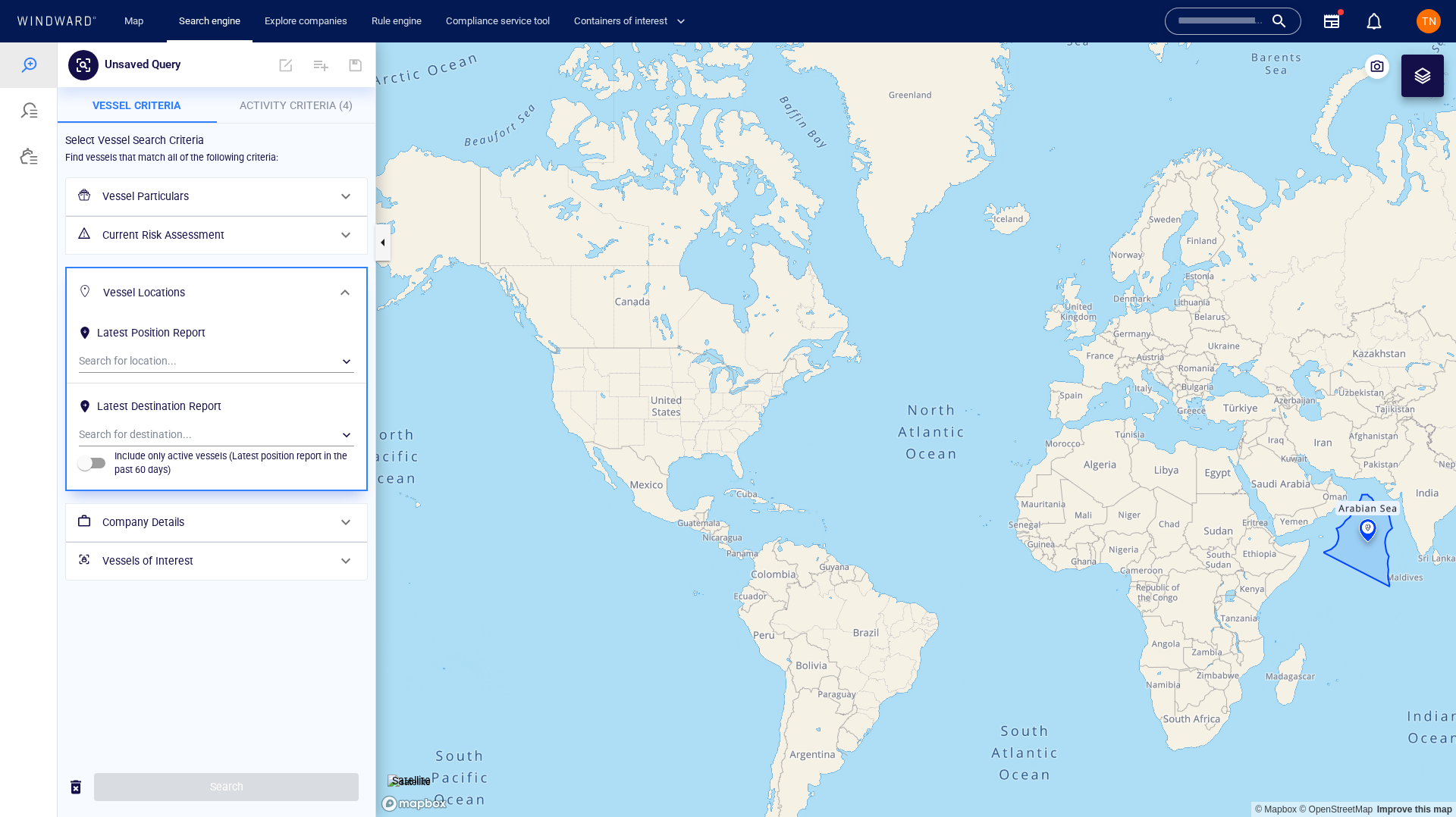
click at [244, 193] on h6 "Vessel Particulars" at bounding box center [215, 197] width 225 height 19
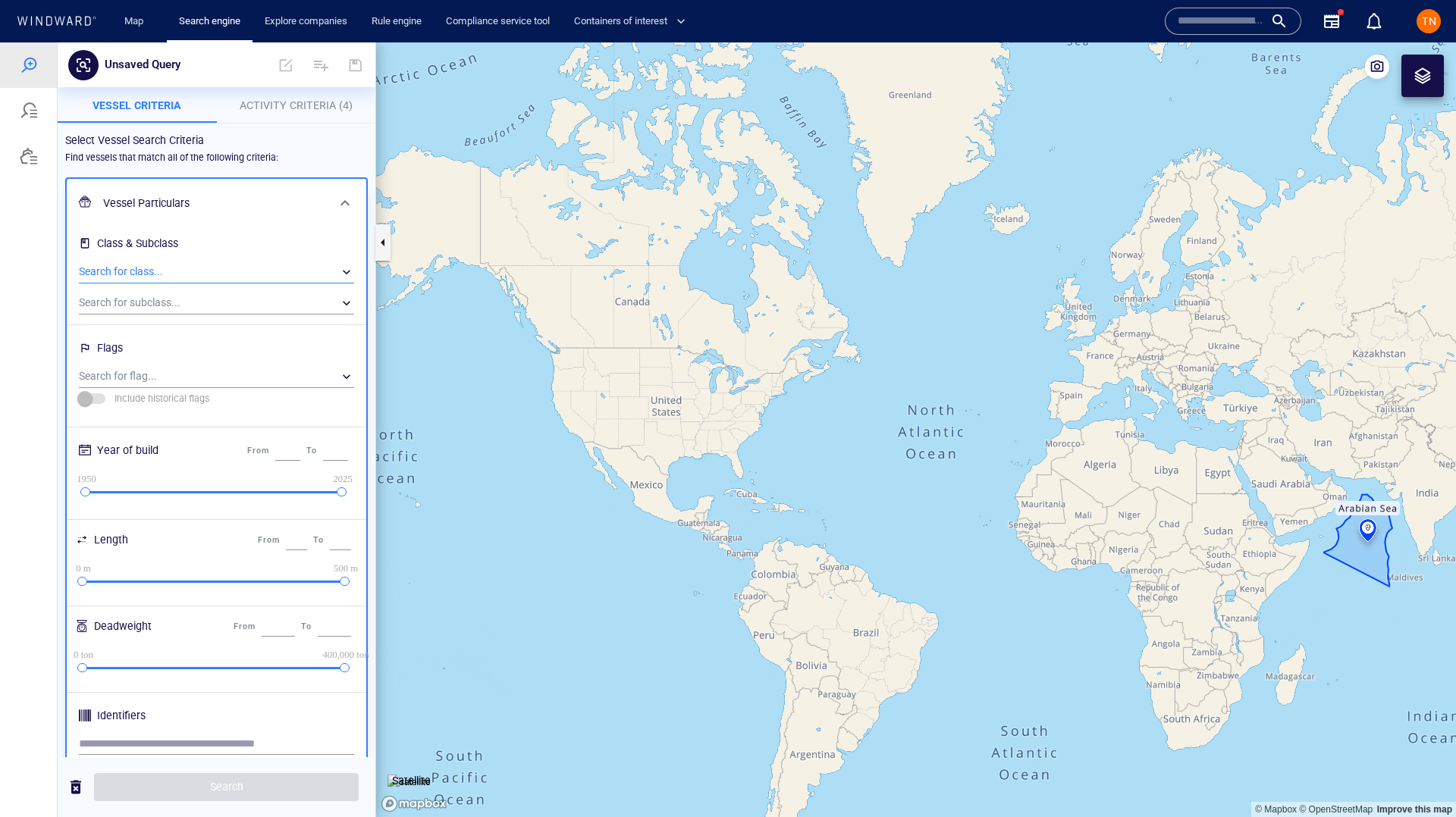
click at [172, 282] on div "​" at bounding box center [216, 273] width 275 height 23
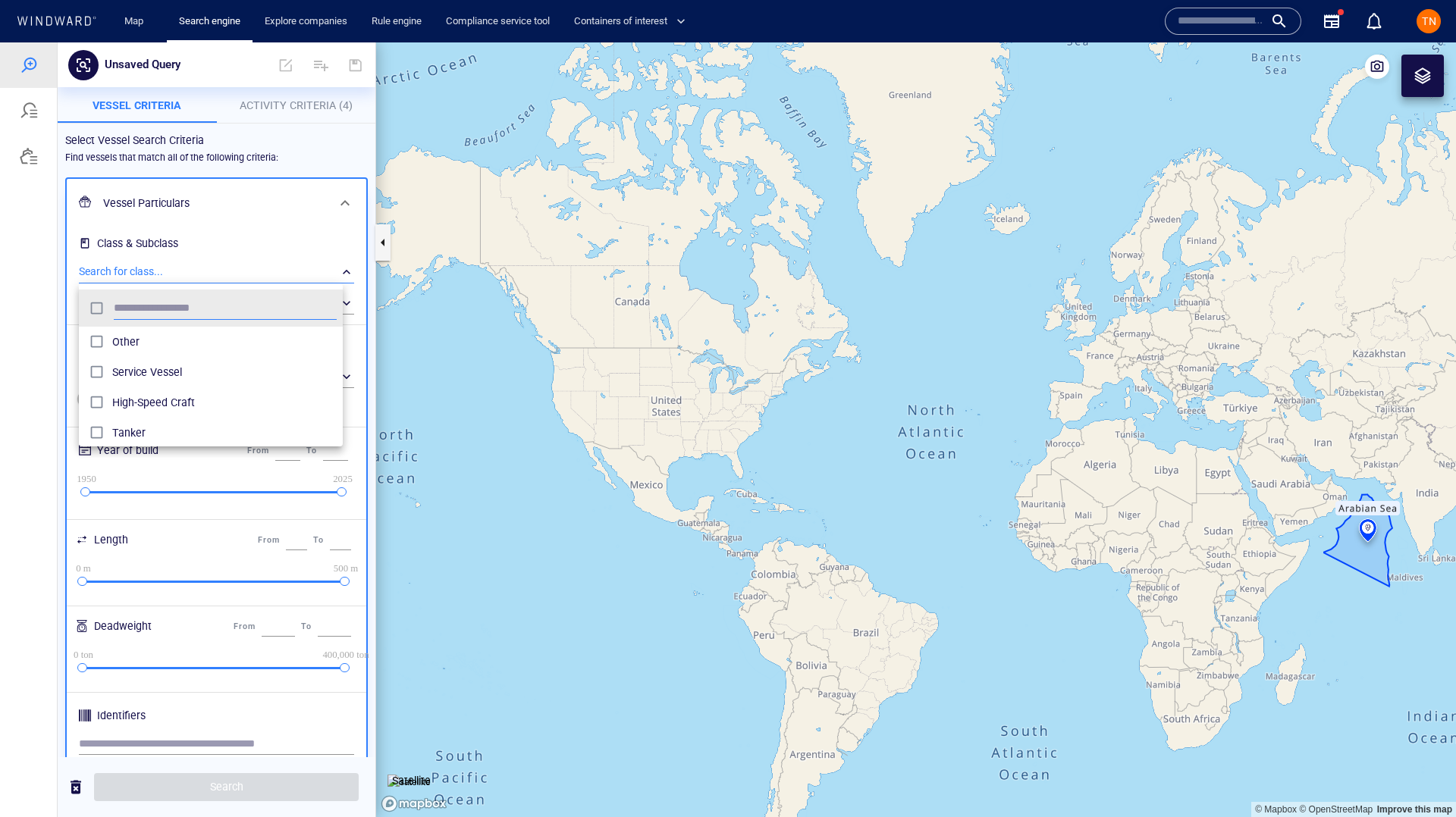
scroll to position [140, 253]
click at [150, 361] on div "Service Vessel" at bounding box center [224, 372] width 224 height 25
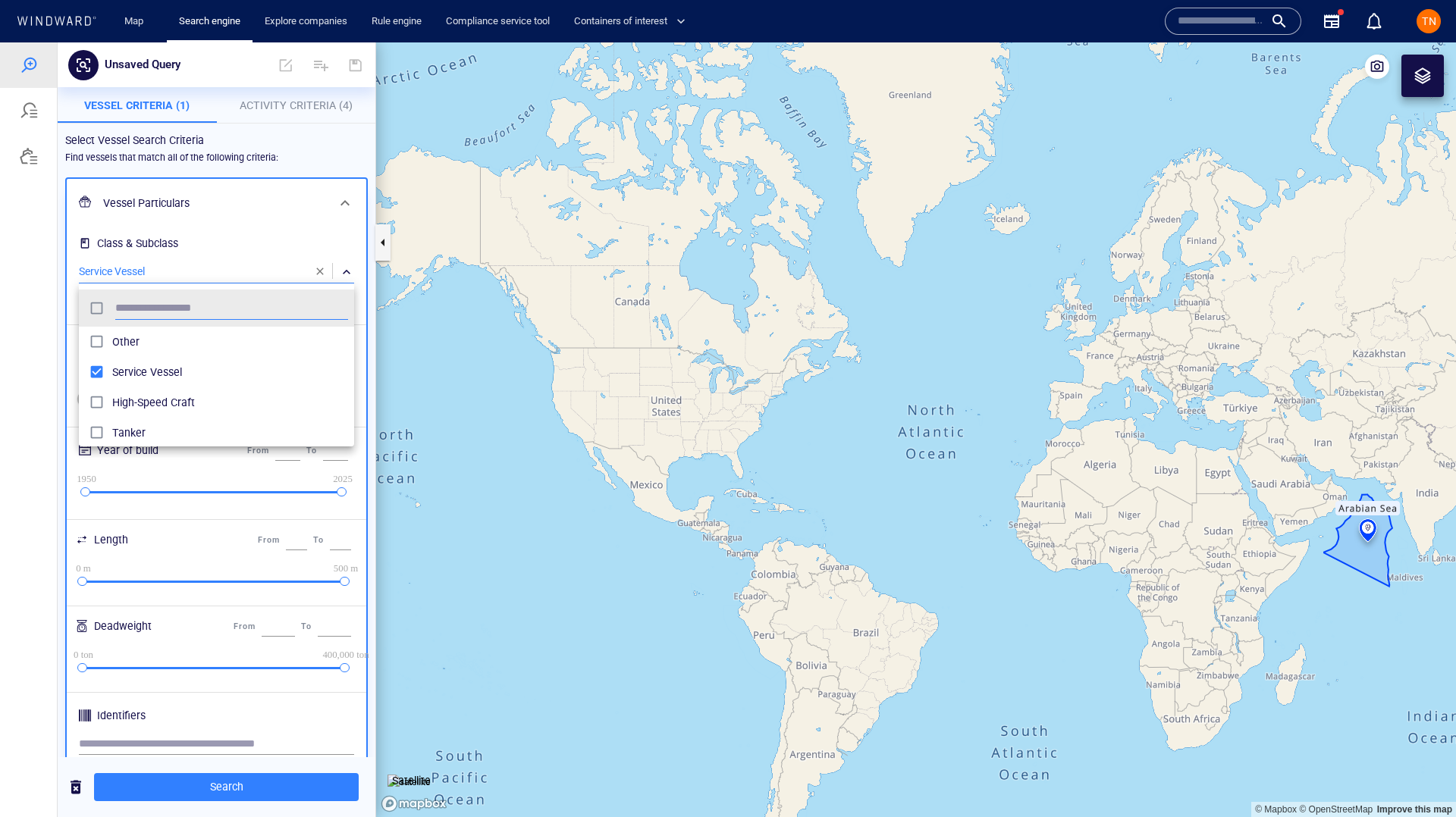
scroll to position [140, 263]
click at [280, 165] on div at bounding box center [728, 430] width 1456 height 775
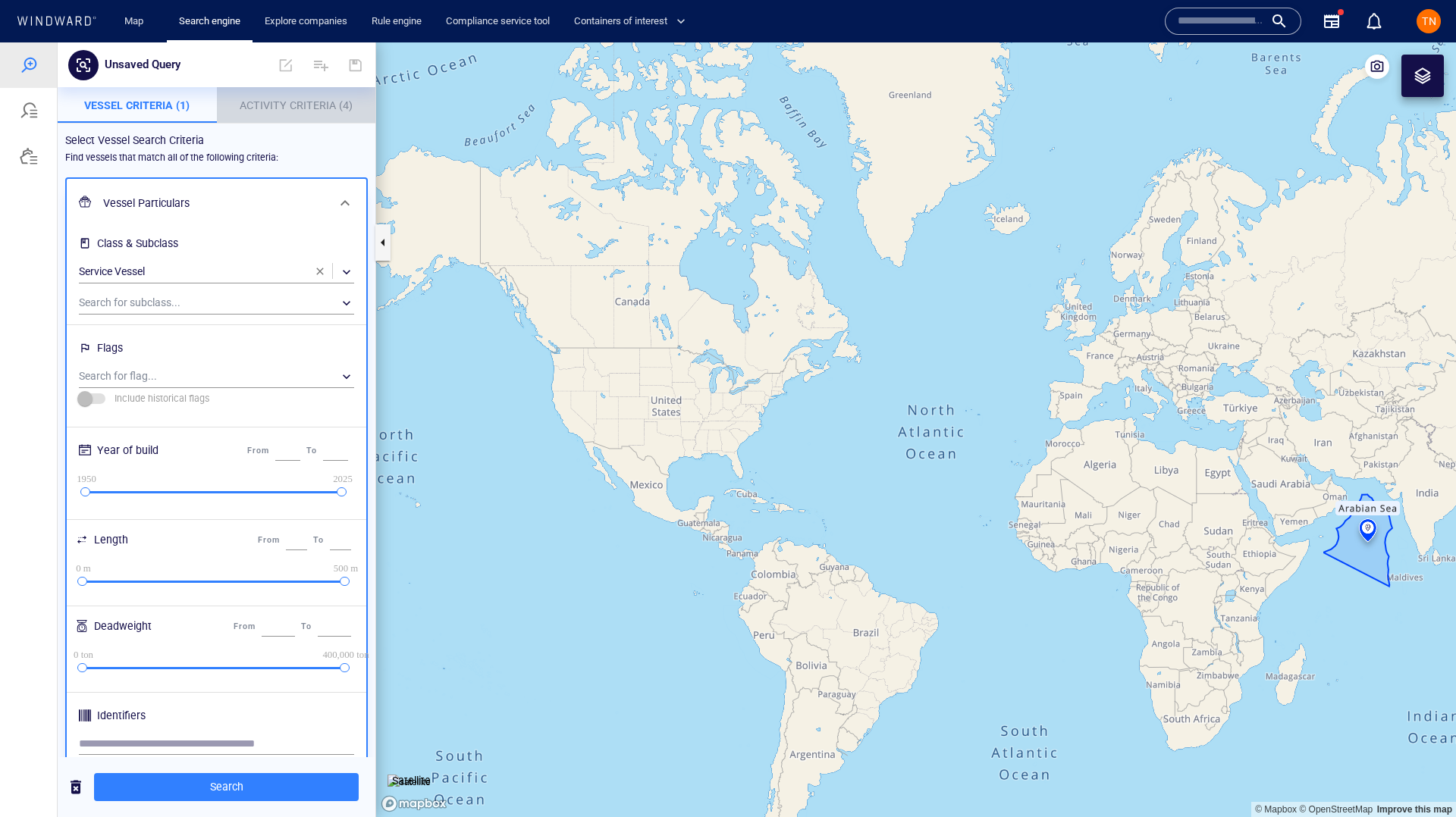
click at [290, 109] on span "Activity Criteria (4)" at bounding box center [296, 106] width 113 height 12
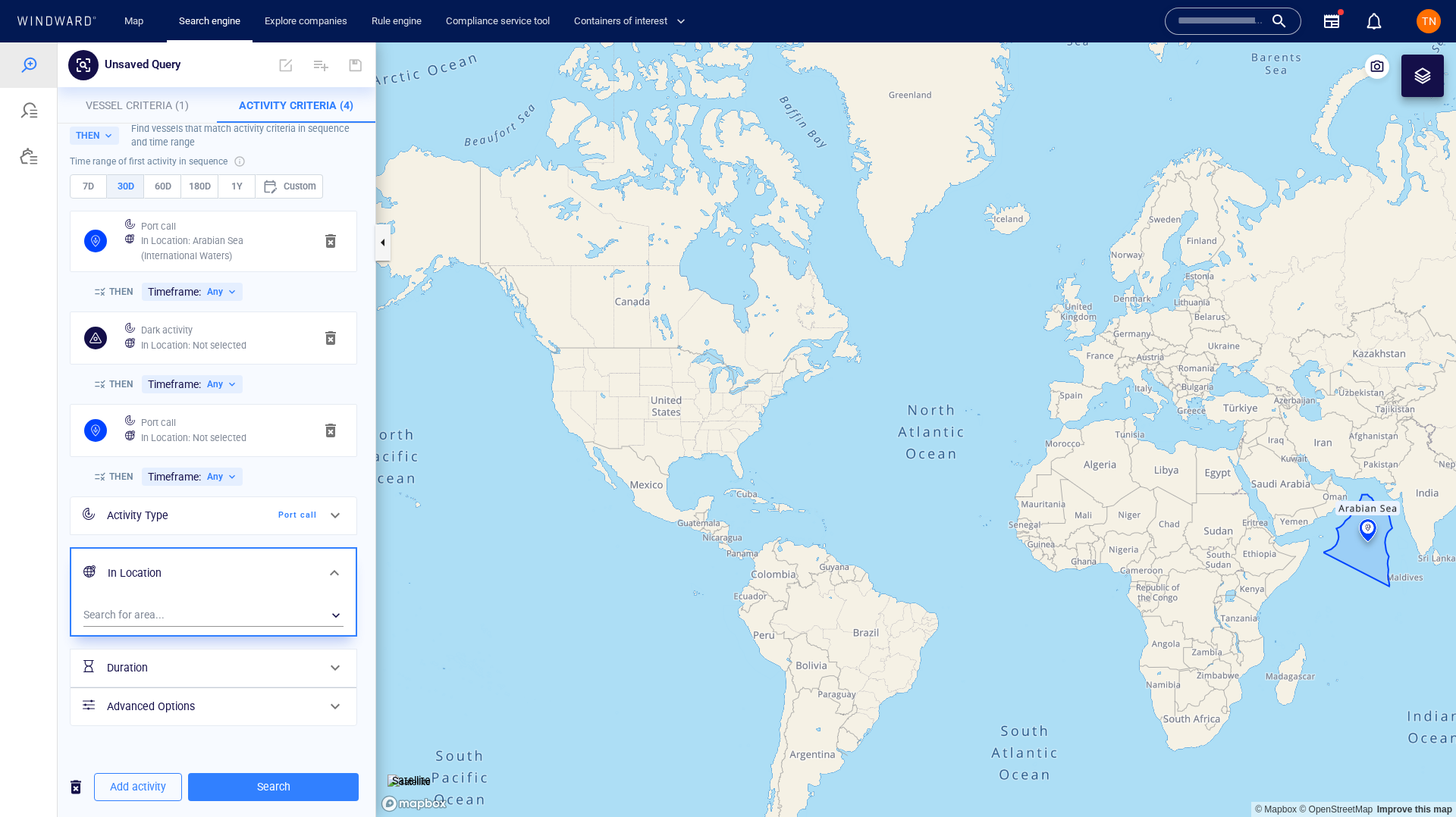
click at [1339, 31] on button "button" at bounding box center [1332, 21] width 37 height 37
